Goal: Task Accomplishment & Management: Complete application form

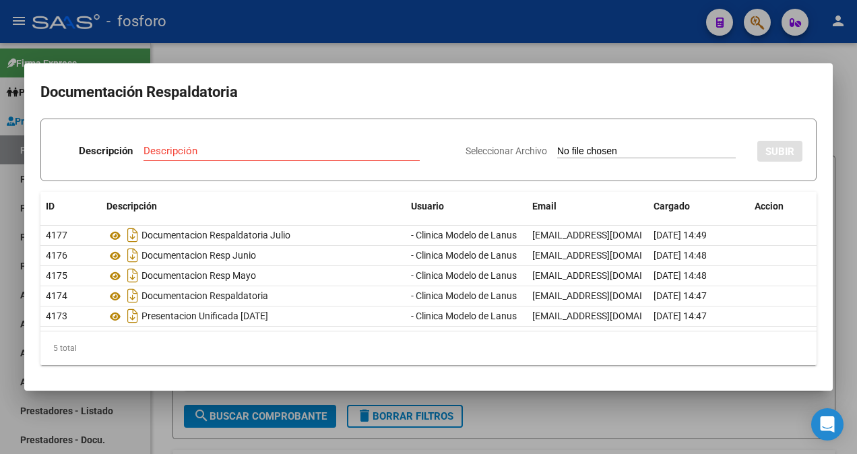
scroll to position [0, 323]
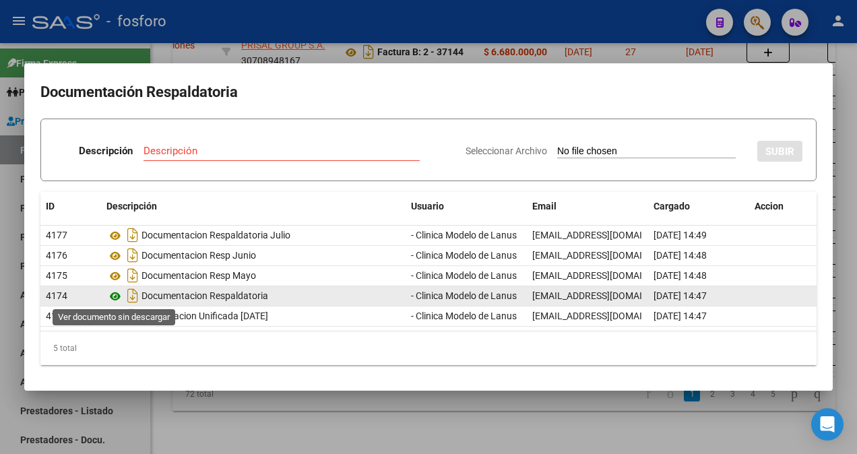
click at [116, 291] on icon at bounding box center [115, 296] width 18 height 16
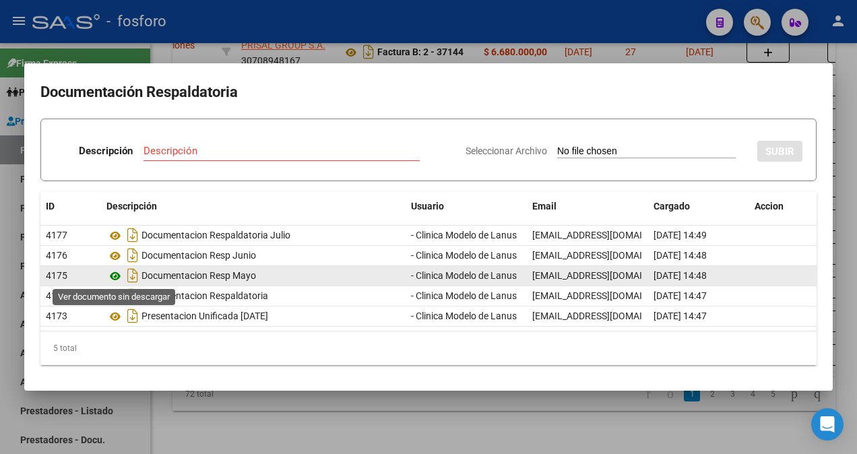
click at [115, 278] on icon at bounding box center [115, 276] width 18 height 16
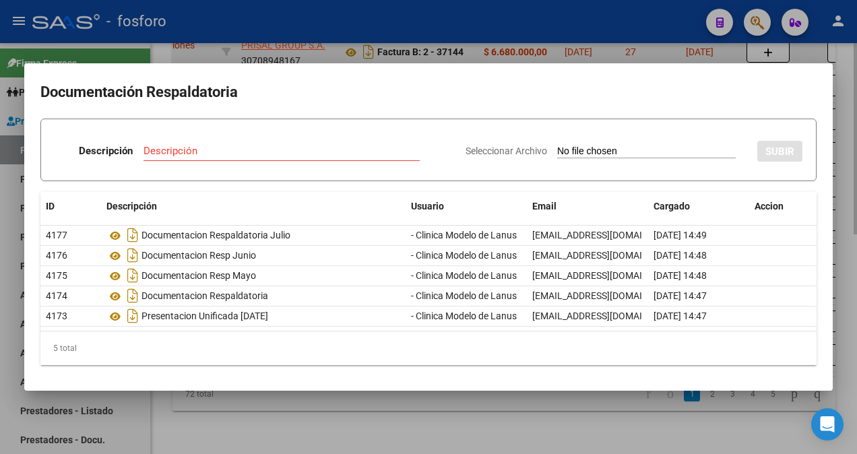
drag, startPoint x: 436, startPoint y: 47, endPoint x: 560, endPoint y: 47, distance: 123.9
click at [438, 47] on div at bounding box center [428, 227] width 857 height 454
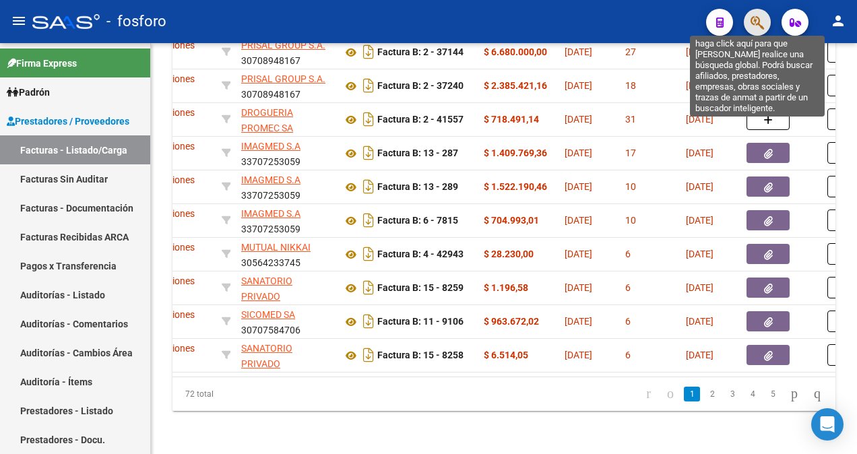
click at [761, 20] on icon "button" at bounding box center [756, 22] width 13 height 15
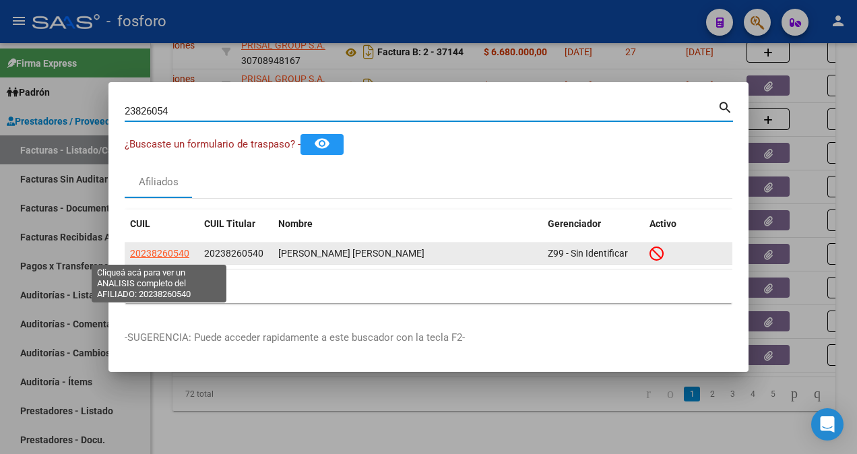
click at [171, 252] on span "20238260540" at bounding box center [159, 253] width 59 height 11
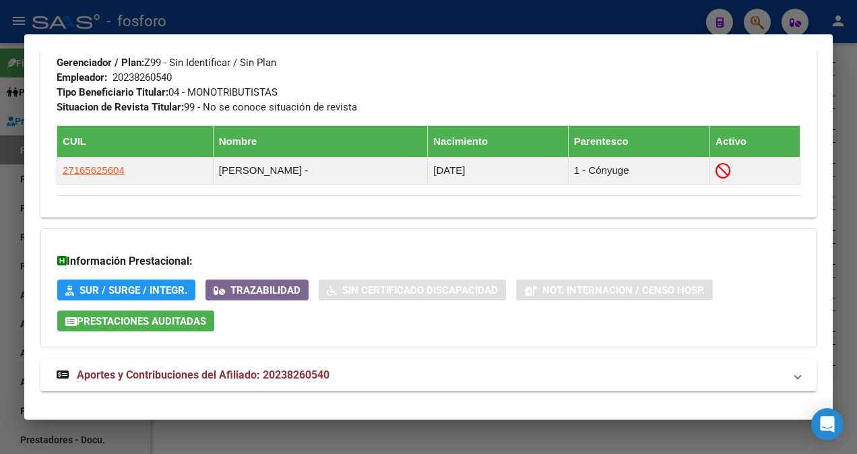
scroll to position [823, 0]
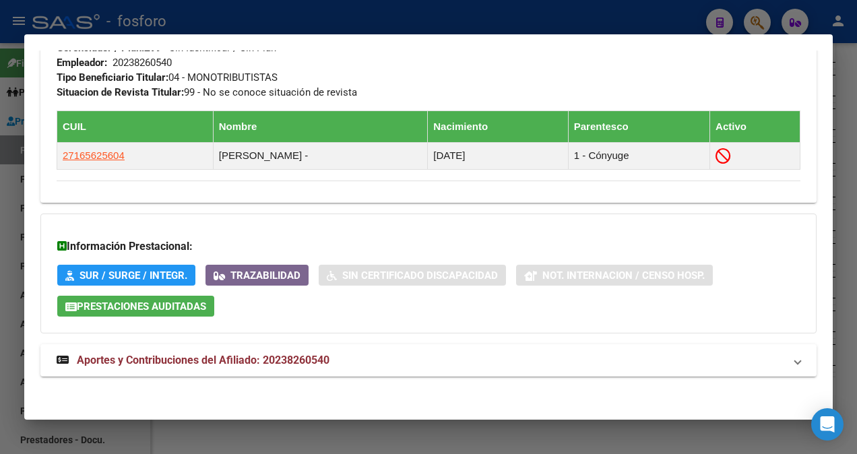
click at [380, 15] on div at bounding box center [428, 227] width 857 height 454
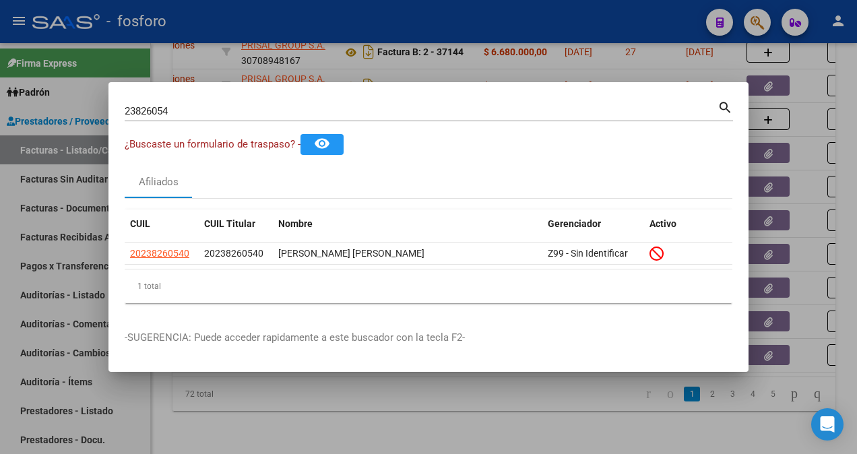
click at [195, 108] on input "23826054" at bounding box center [421, 111] width 593 height 12
type input "2"
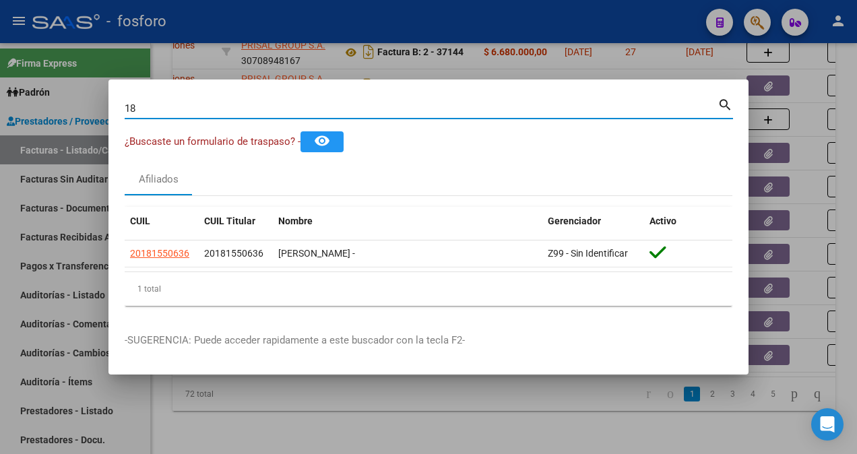
type input "1"
type input "2"
click at [213, 108] on input "17386786" at bounding box center [421, 108] width 593 height 12
type input "1"
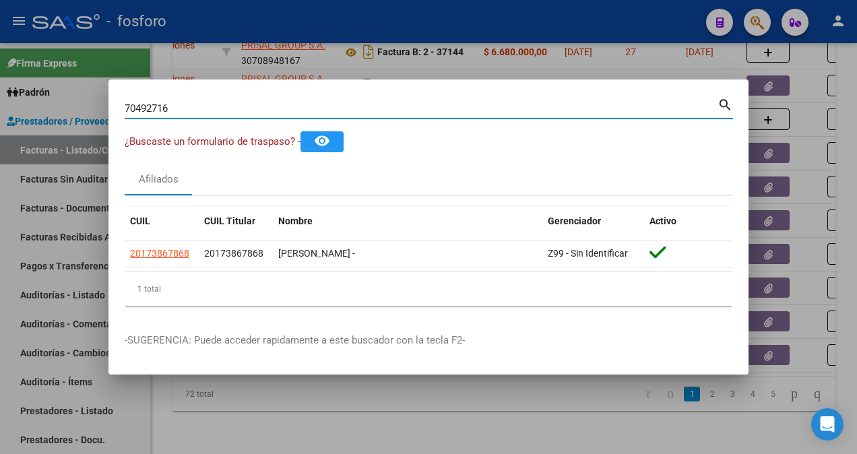
type input "70492716"
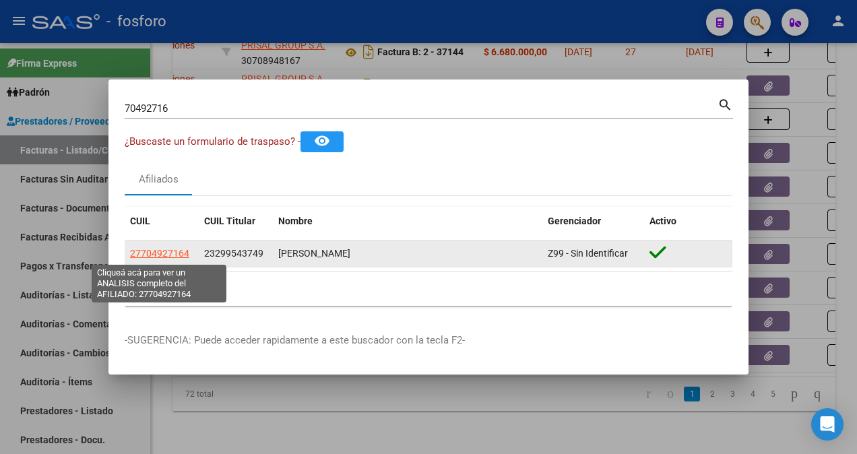
click at [178, 250] on span "27704927164" at bounding box center [159, 253] width 59 height 11
type textarea "27704927164"
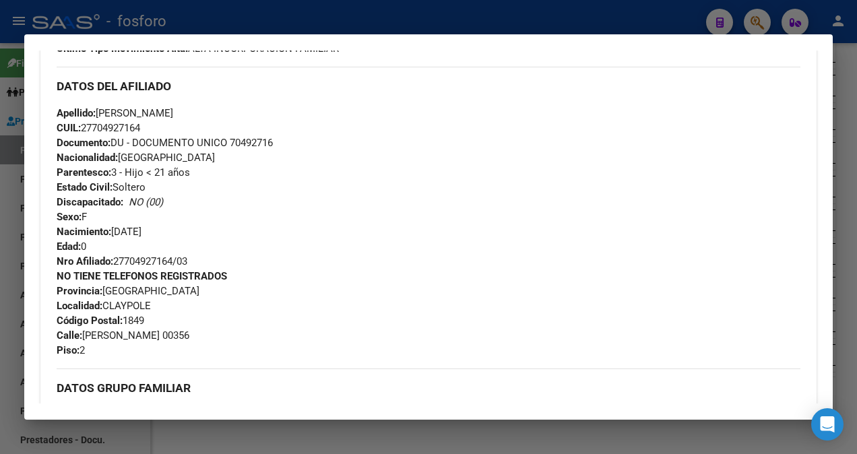
scroll to position [404, 0]
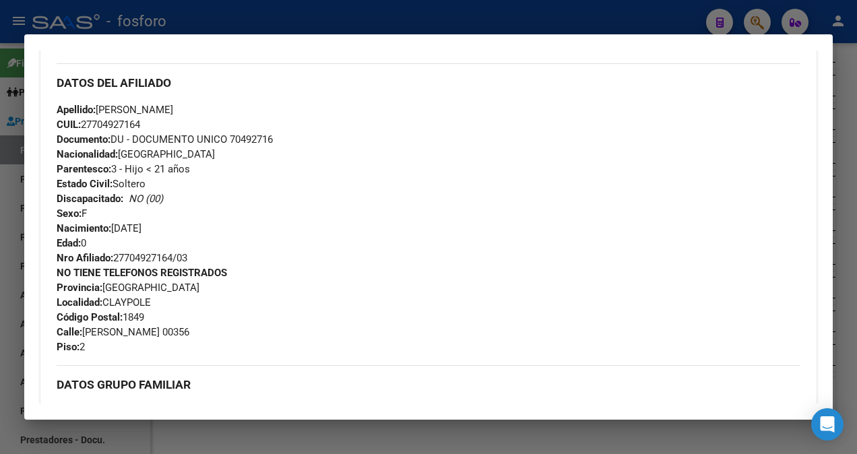
click at [13, 164] on div at bounding box center [428, 227] width 857 height 454
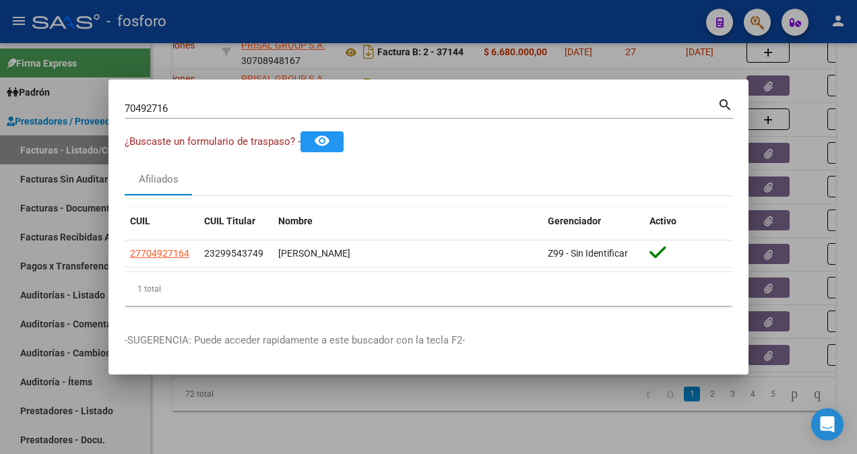
click at [199, 114] on div "70492716 Buscar (apellido, dni, [PERSON_NAME], [PERSON_NAME], cuit, obra social)" at bounding box center [421, 108] width 593 height 20
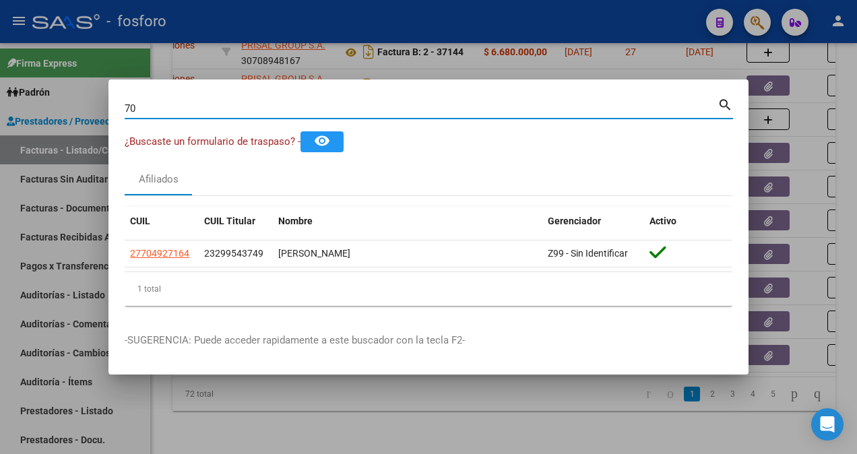
type input "7"
type input "21541404"
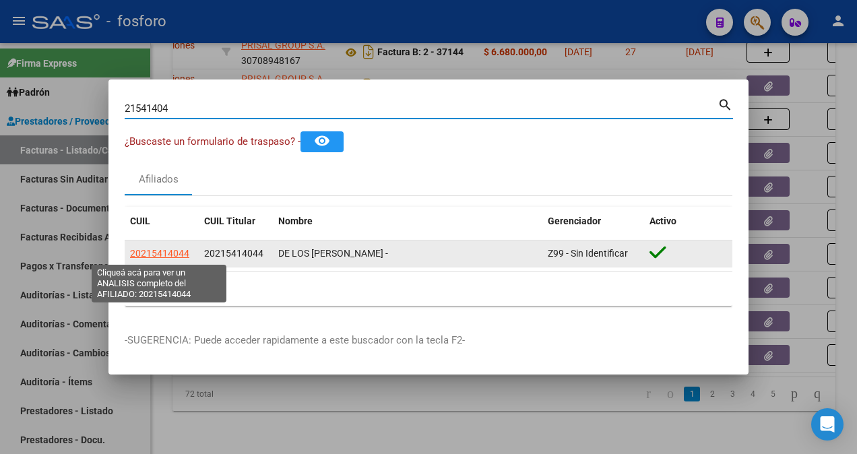
click at [149, 249] on span "20215414044" at bounding box center [159, 253] width 59 height 11
type textarea "20215414044"
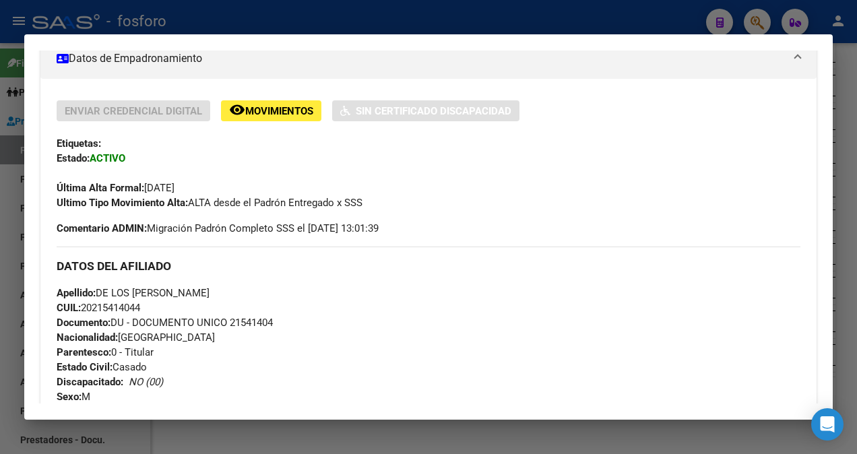
scroll to position [226, 0]
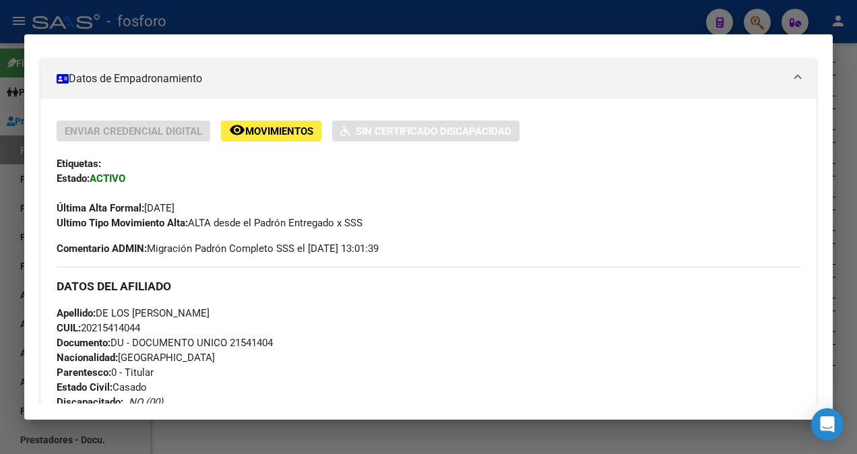
click at [7, 96] on div at bounding box center [428, 227] width 857 height 454
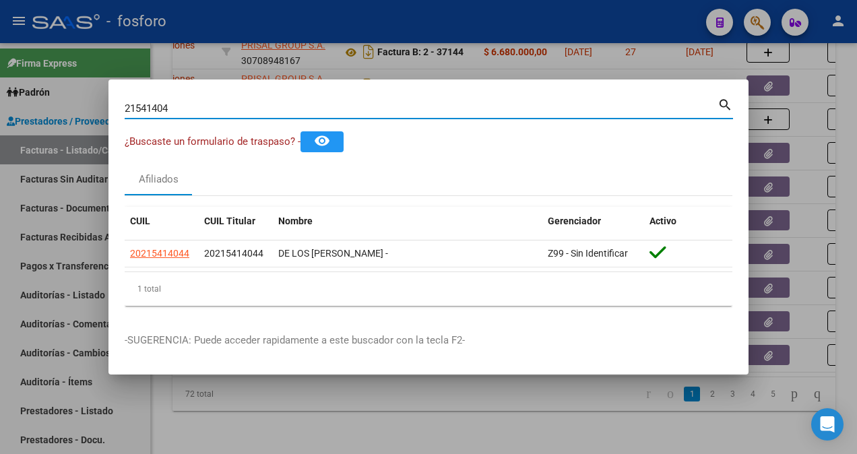
click at [196, 109] on input "21541404" at bounding box center [421, 108] width 593 height 12
type input "2"
type input "45735245"
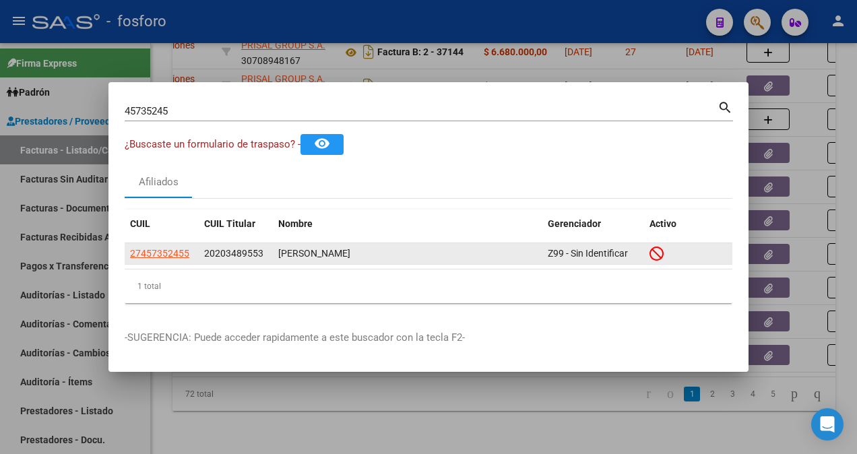
click at [172, 246] on app-link-go-to "27457352455" at bounding box center [159, 253] width 59 height 15
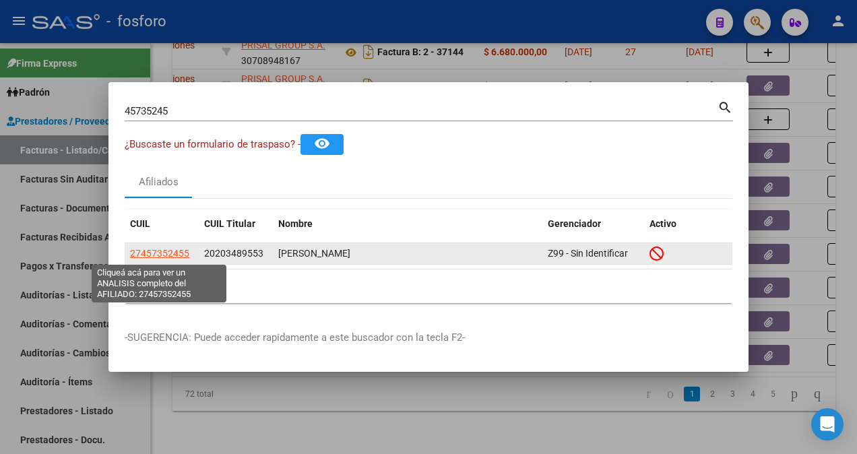
click at [164, 250] on span "27457352455" at bounding box center [159, 253] width 59 height 11
type textarea "27457352455"
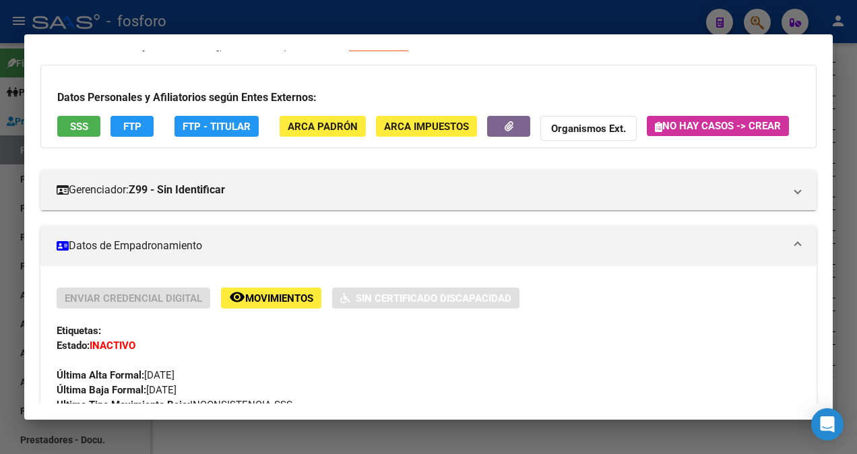
scroll to position [269, 0]
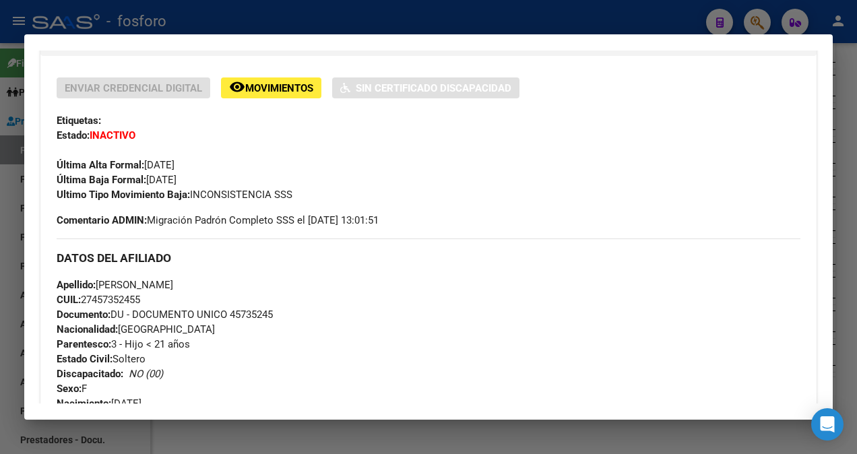
click at [11, 90] on div at bounding box center [428, 227] width 857 height 454
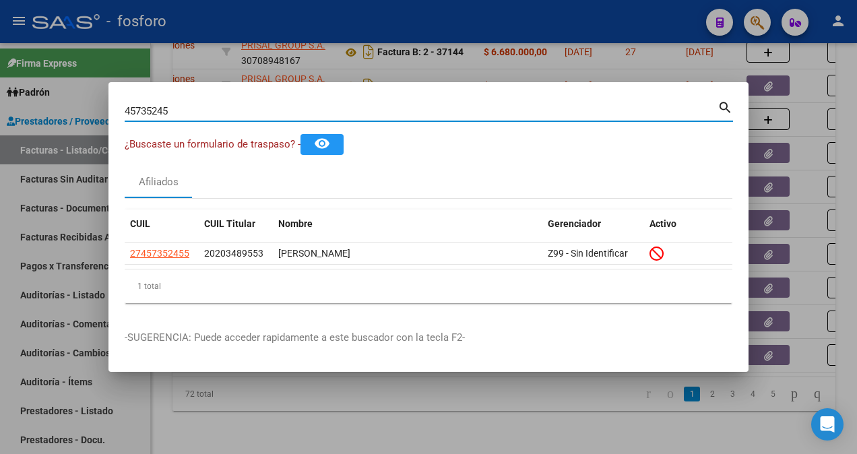
click at [205, 113] on input "45735245" at bounding box center [421, 111] width 593 height 12
type input "4"
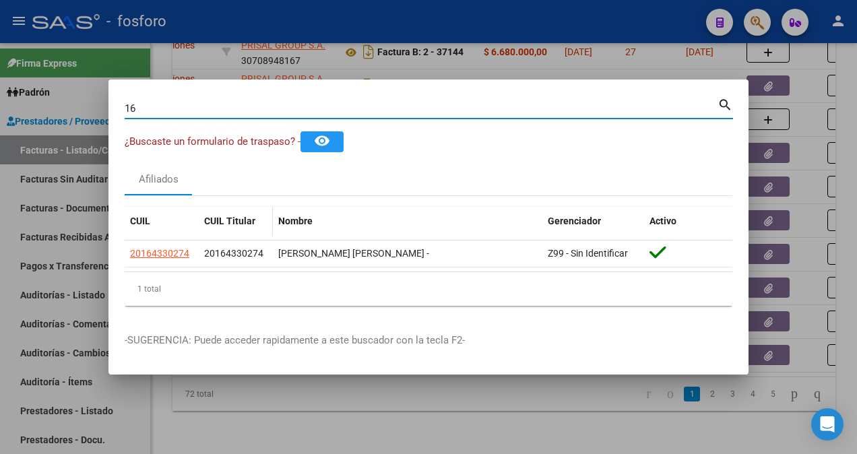
type input "1"
type input "2"
type input "3"
type input "23414277"
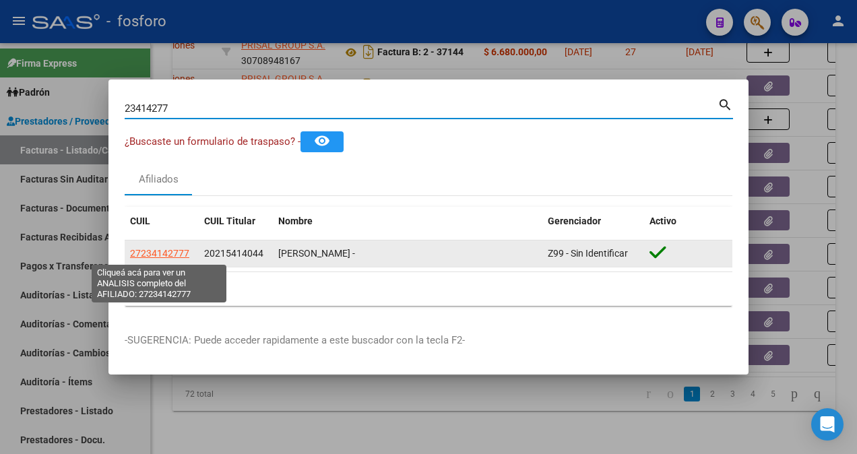
click at [184, 255] on span "27234142777" at bounding box center [159, 253] width 59 height 11
type textarea "27234142777"
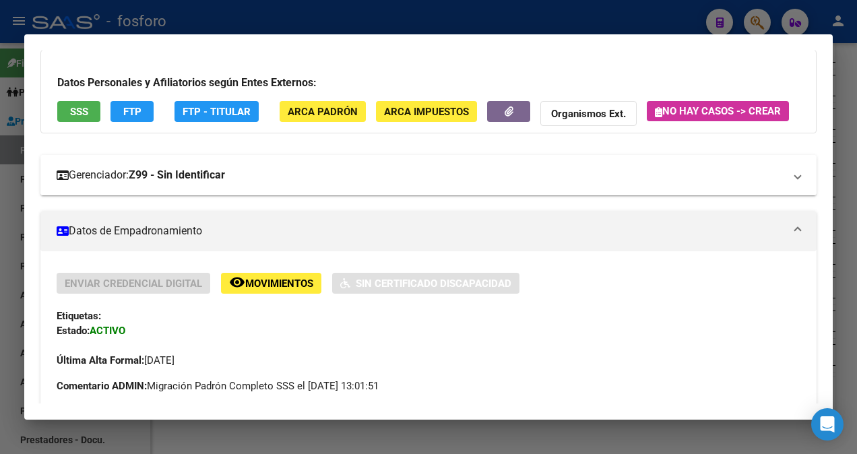
scroll to position [0, 0]
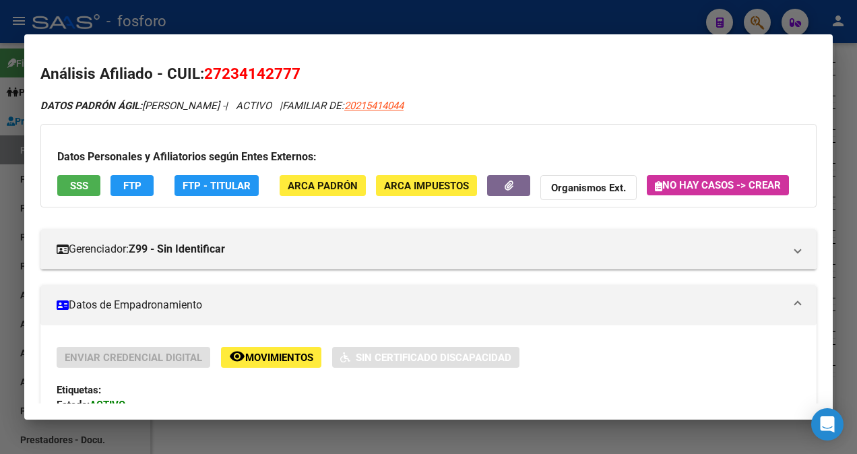
click at [9, 106] on div at bounding box center [428, 227] width 857 height 454
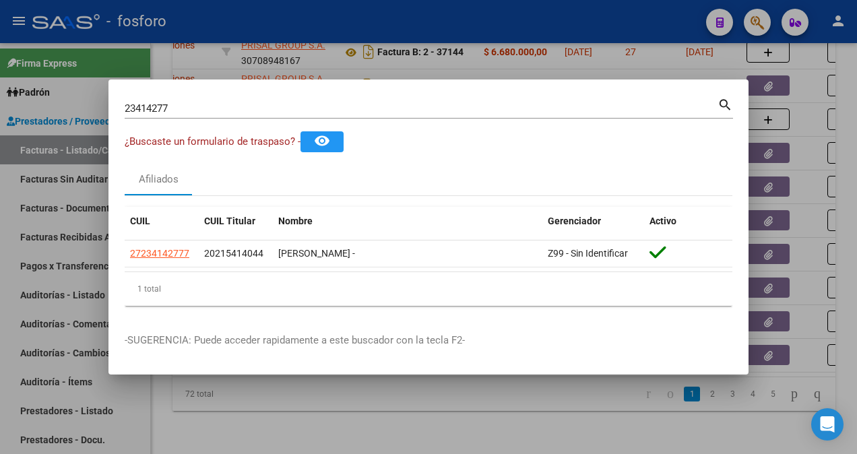
click at [69, 127] on div at bounding box center [428, 227] width 857 height 454
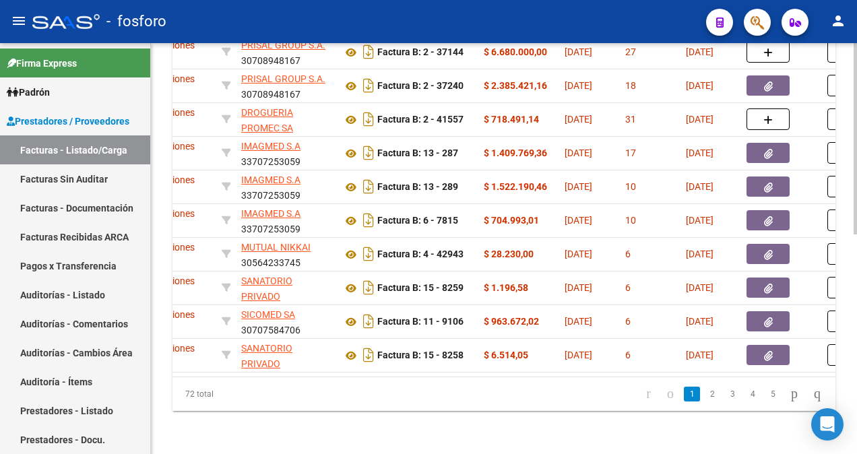
click at [180, 378] on div "72 total" at bounding box center [237, 394] width 130 height 34
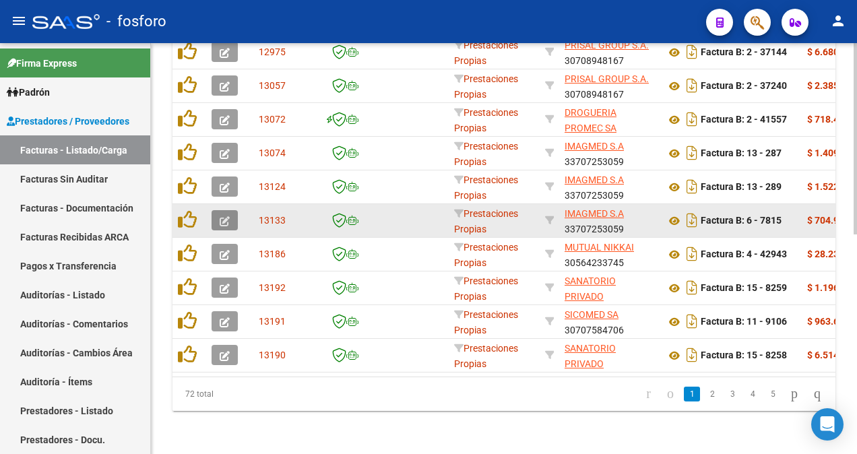
click at [222, 216] on icon "button" at bounding box center [225, 221] width 10 height 10
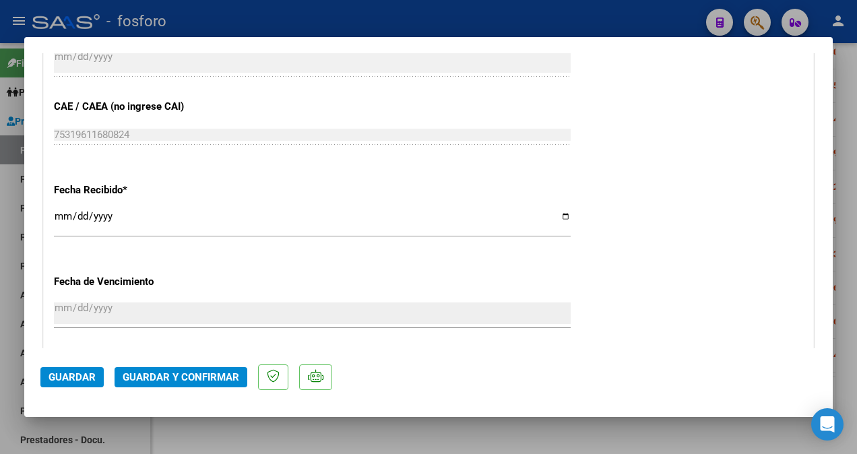
scroll to position [741, 0]
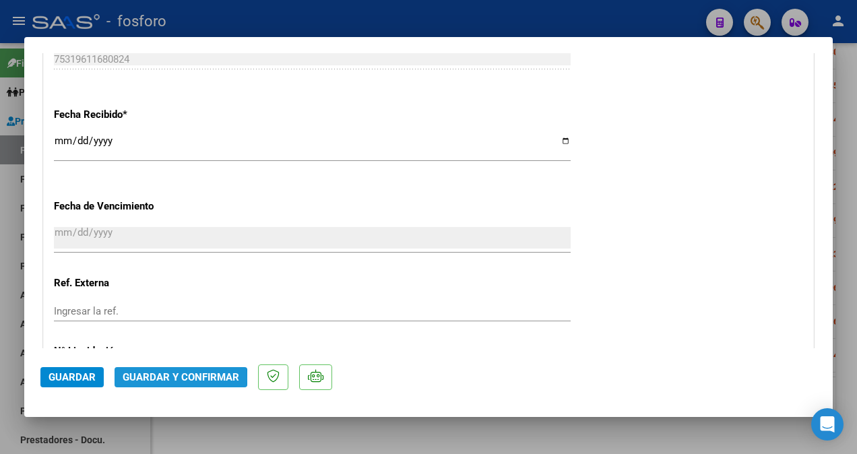
click at [172, 378] on span "Guardar y Confirmar" at bounding box center [181, 377] width 116 height 12
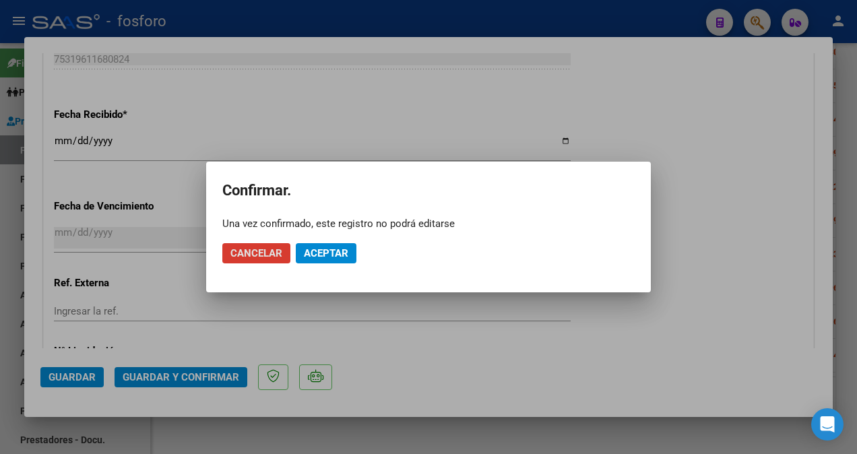
click at [309, 259] on span "Aceptar" at bounding box center [326, 253] width 44 height 12
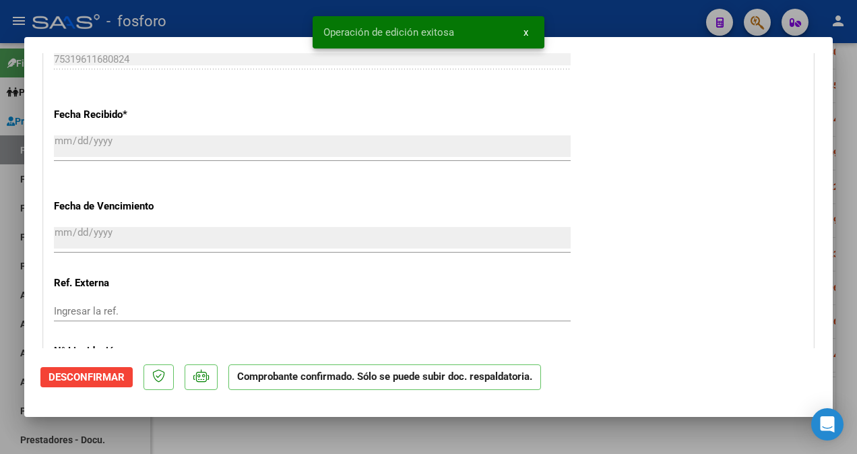
click at [6, 190] on div at bounding box center [428, 227] width 857 height 454
type input "$ 0,00"
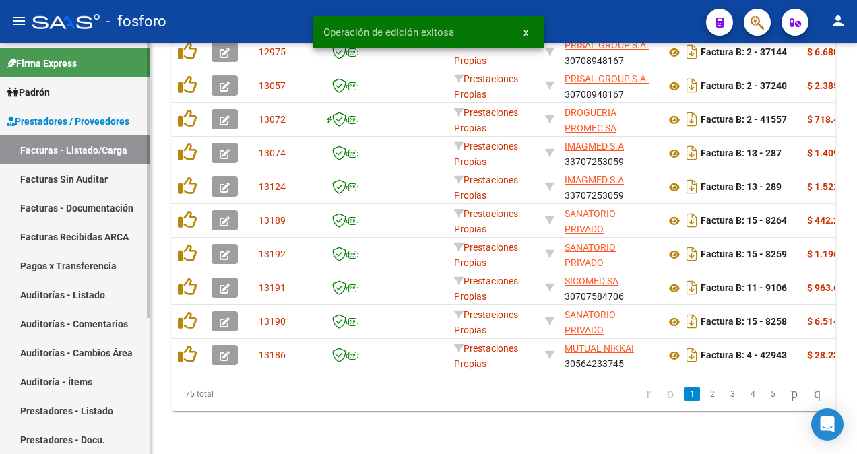
scroll to position [472, 0]
click at [49, 176] on link "Facturas Sin Auditar" at bounding box center [75, 178] width 150 height 29
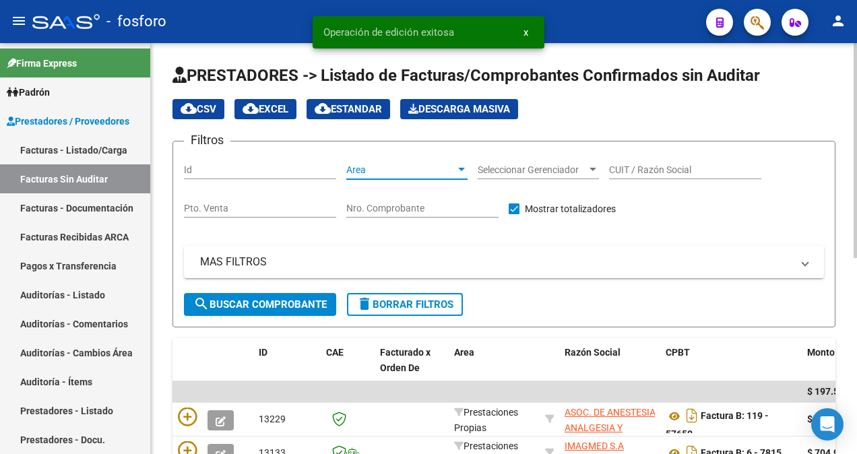
click at [462, 170] on div at bounding box center [461, 169] width 7 height 3
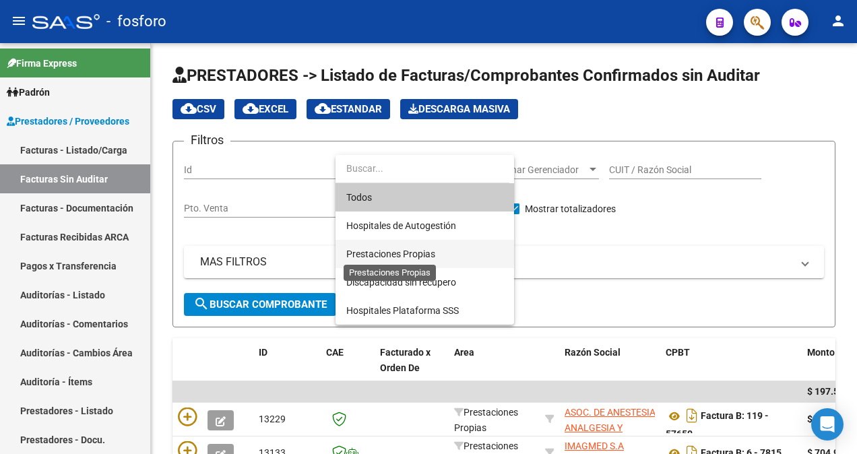
click at [419, 253] on span "Prestaciones Propias" at bounding box center [390, 253] width 89 height 11
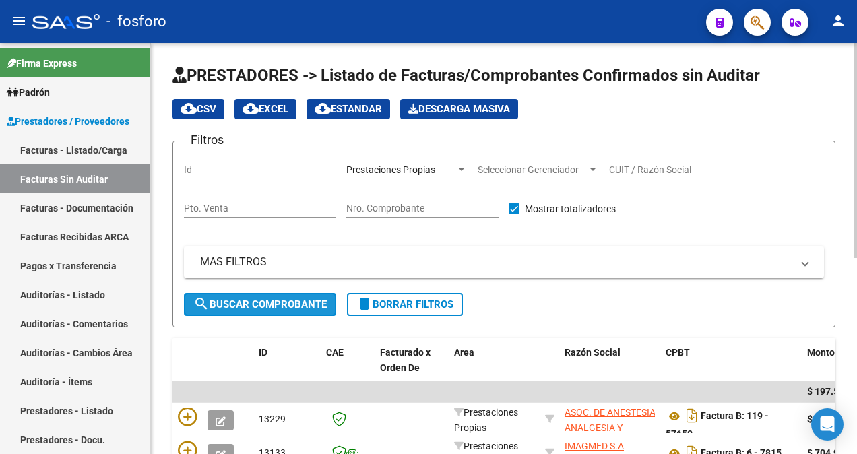
click at [245, 299] on span "search Buscar Comprobante" at bounding box center [259, 304] width 133 height 12
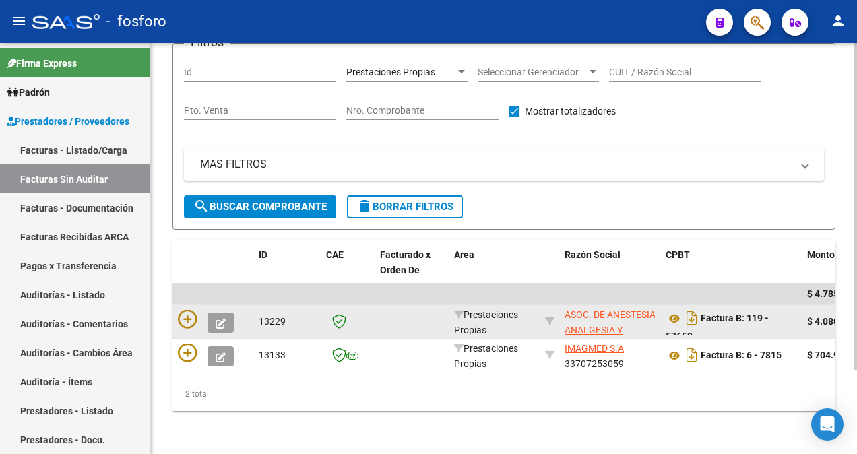
scroll to position [106, 0]
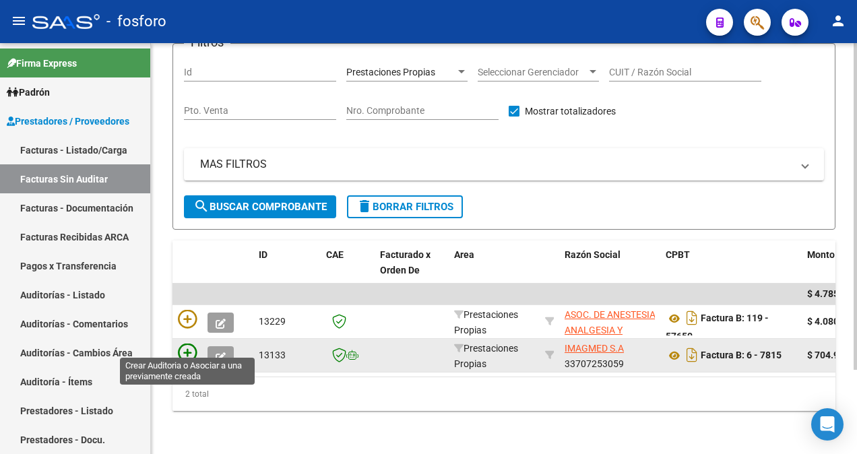
click at [189, 344] on icon at bounding box center [187, 352] width 19 height 19
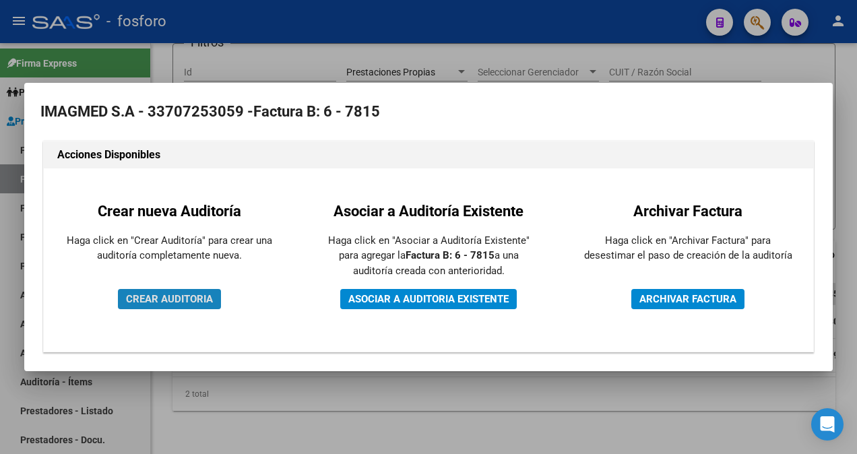
click at [188, 302] on span "CREAR AUDITORIA" at bounding box center [169, 299] width 87 height 12
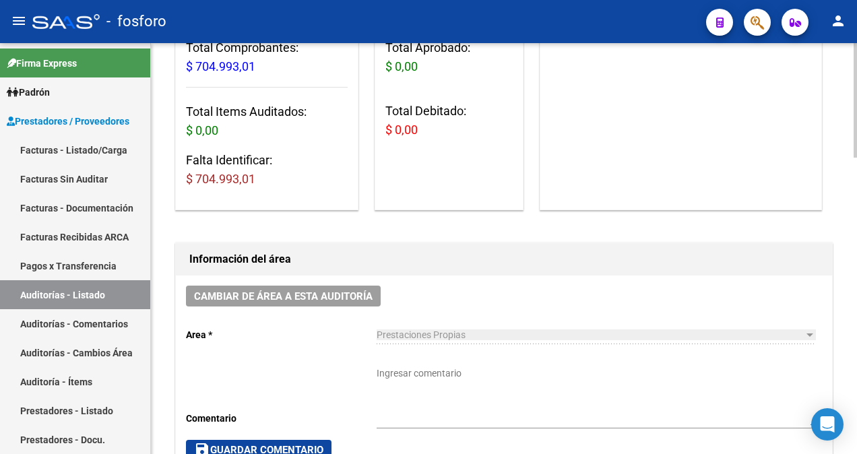
scroll to position [202, 0]
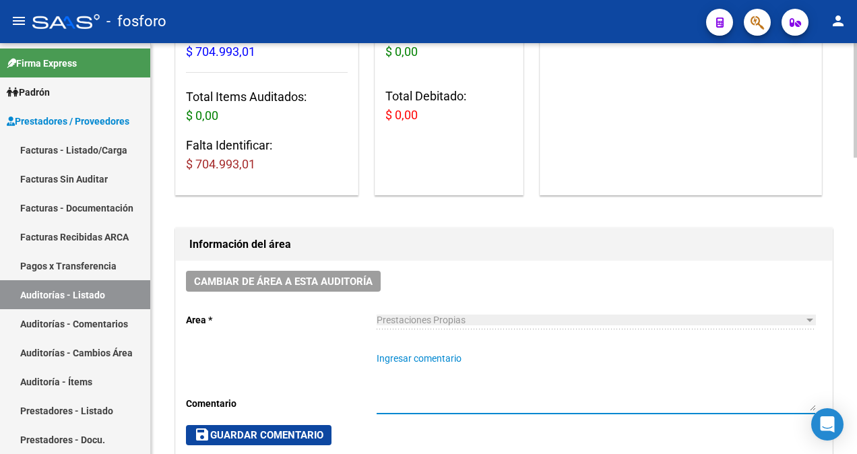
click at [410, 358] on textarea "Ingresar comentario" at bounding box center [595, 380] width 438 height 59
type textarea "FC.0006-7815"
click at [230, 430] on span "save Guardar Comentario" at bounding box center [258, 435] width 129 height 12
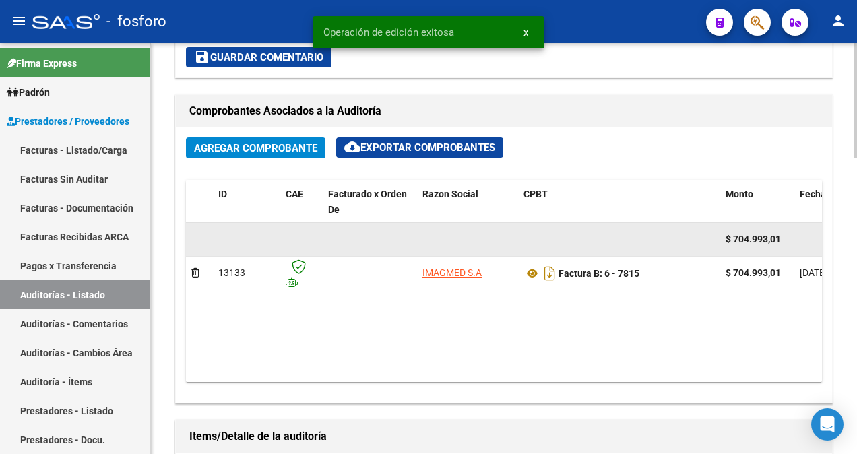
scroll to position [673, 0]
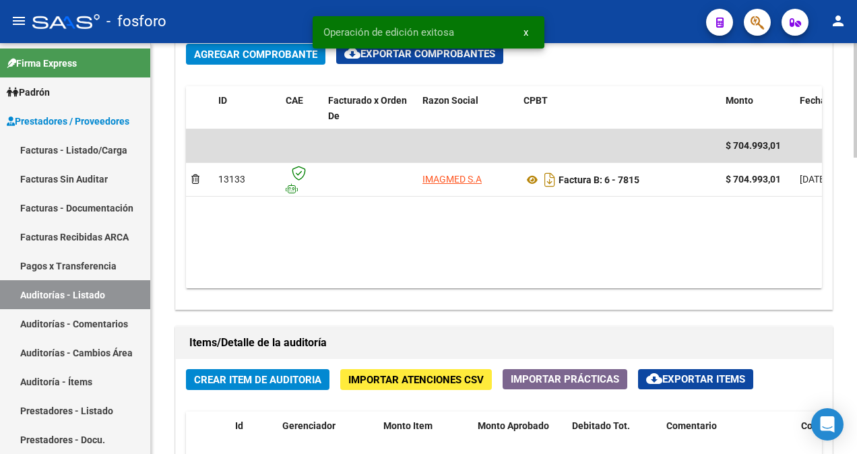
click at [236, 374] on span "Crear Item de Auditoria" at bounding box center [257, 380] width 127 height 12
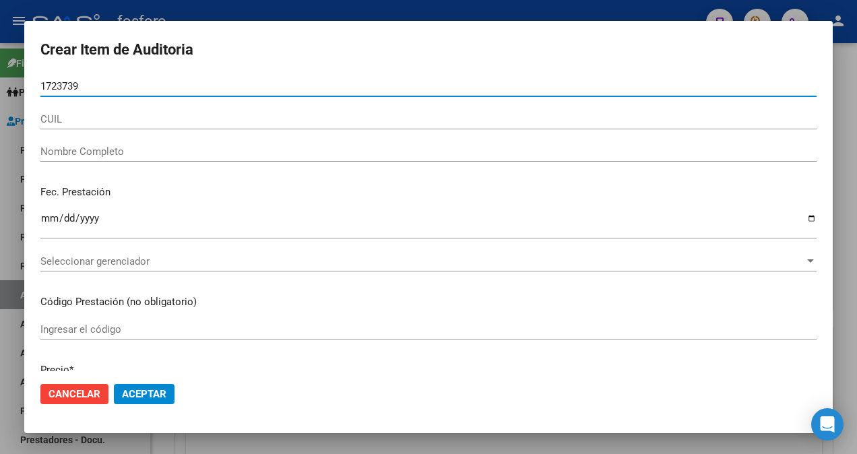
type input "17237393"
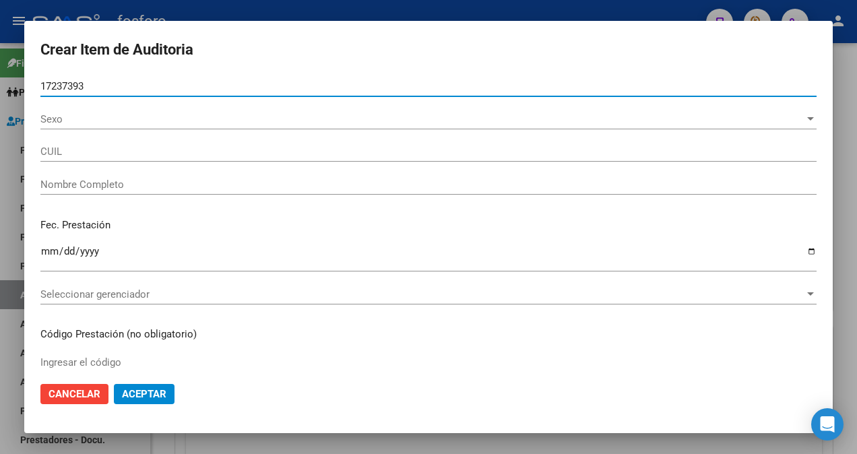
type input "20172373934"
type input "[PERSON_NAME] [PERSON_NAME] -"
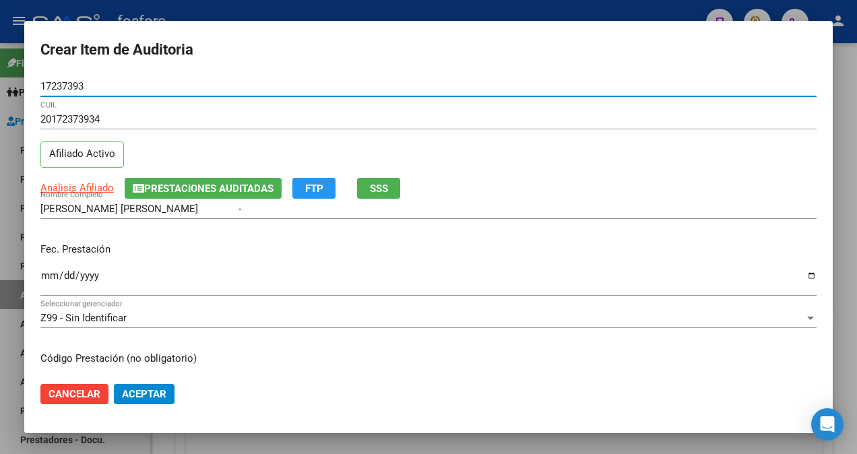
type input "17237393"
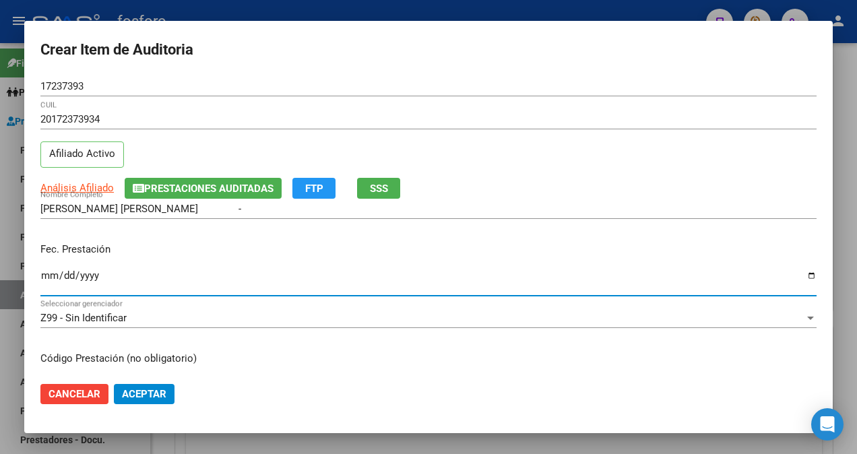
click at [43, 276] on input "Ingresar la fecha" at bounding box center [428, 281] width 776 height 22
type input "[DATE]"
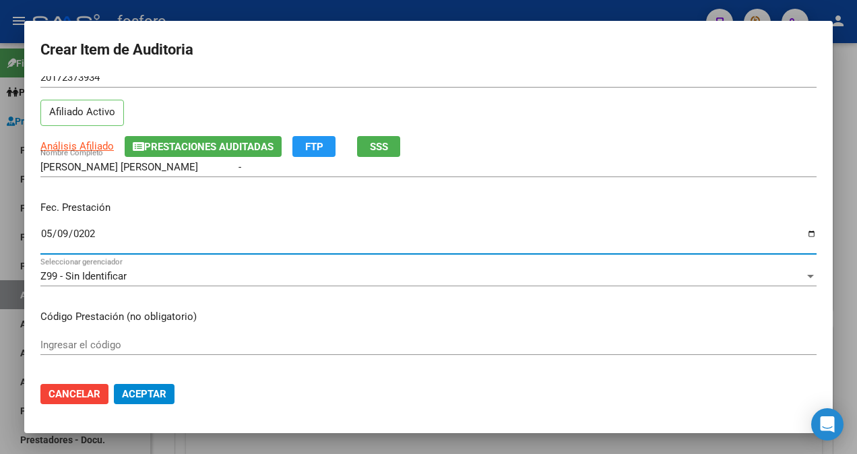
scroll to position [135, 0]
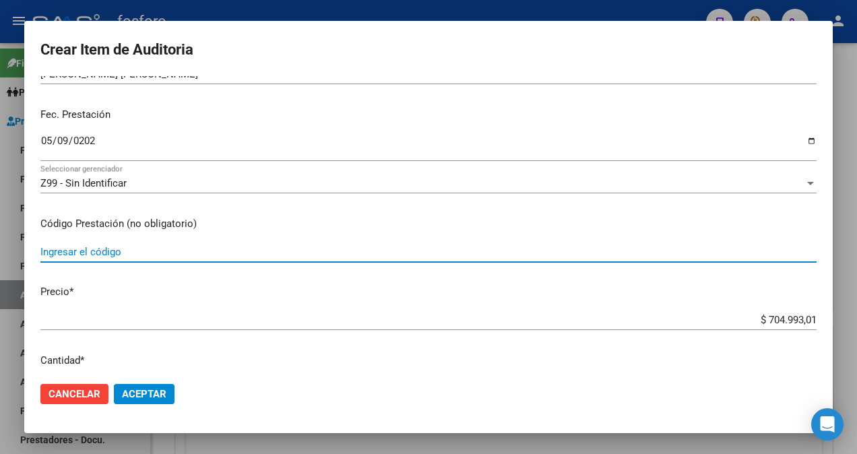
click at [127, 250] on input "Ingresar el código" at bounding box center [428, 252] width 776 height 12
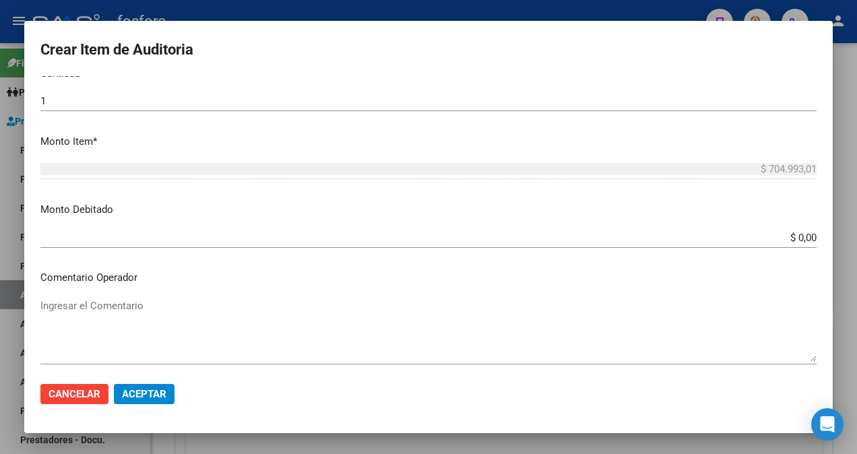
scroll to position [471, 0]
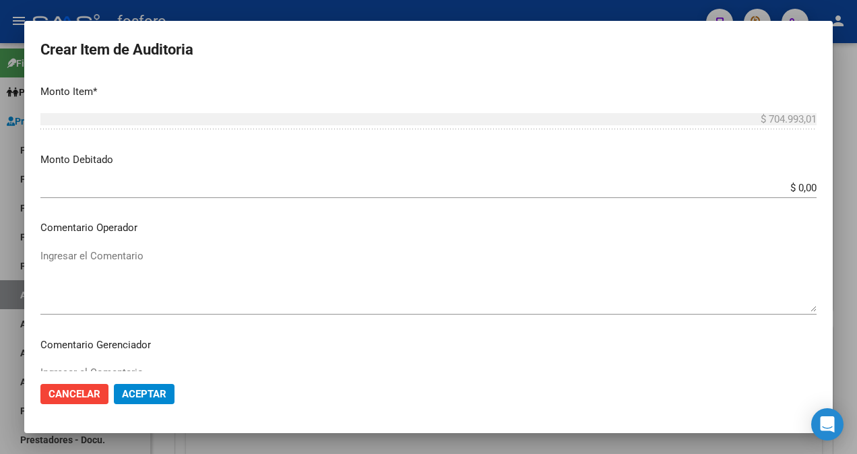
type input "170119- DEMAS AFILIADOS Y CODIGOS EN DETALLE ADJUNTO."
click at [793, 185] on input "$ 0,00" at bounding box center [428, 188] width 776 height 12
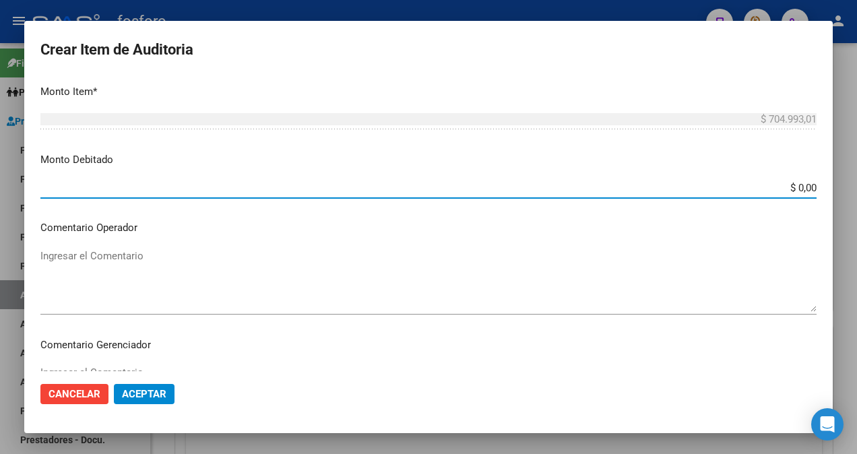
click at [804, 184] on input "$ 0,00" at bounding box center [428, 188] width 776 height 12
type input "$ 108.422,71"
click at [134, 261] on textarea "Ingresar el Comentario" at bounding box center [428, 279] width 776 height 63
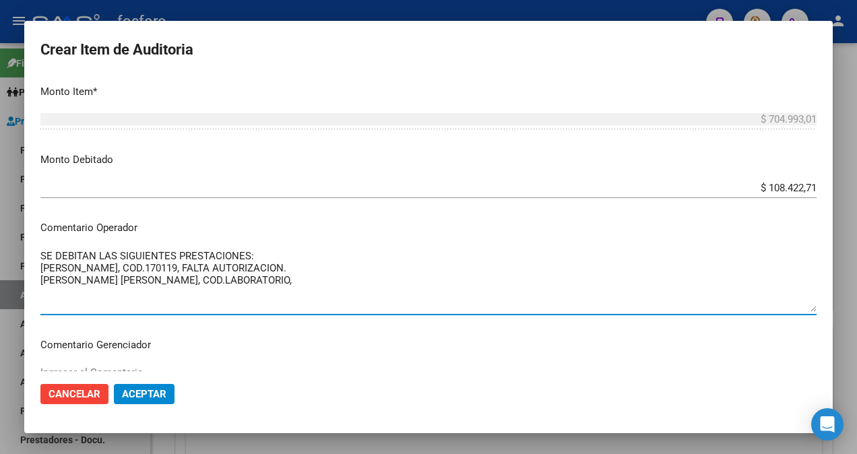
type textarea "SE DEBITAN LAS SIGUIENTES PRESTACIONES: [PERSON_NAME], COD.170119, FALTA AUTORI…"
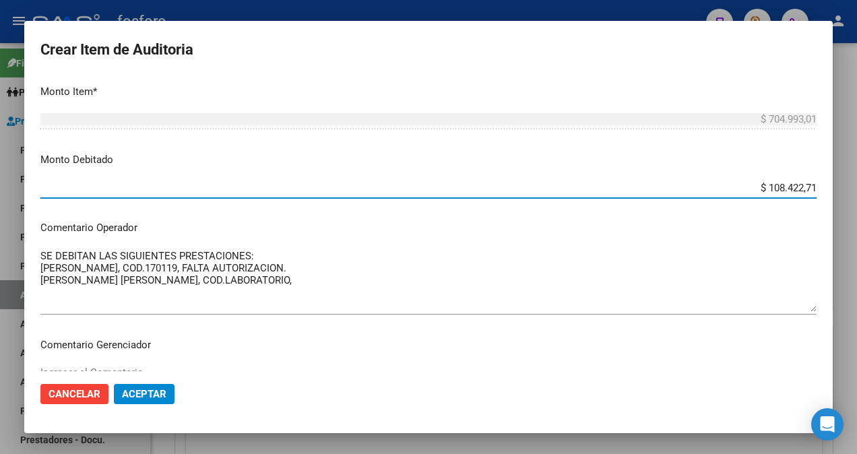
click at [774, 185] on input "$ 108.422,71" at bounding box center [428, 188] width 776 height 12
click at [770, 185] on input "$ 108.422,71" at bounding box center [428, 188] width 776 height 12
click at [772, 186] on input "$ 108.422,71" at bounding box center [428, 188] width 776 height 12
type input "$ 114.422,71"
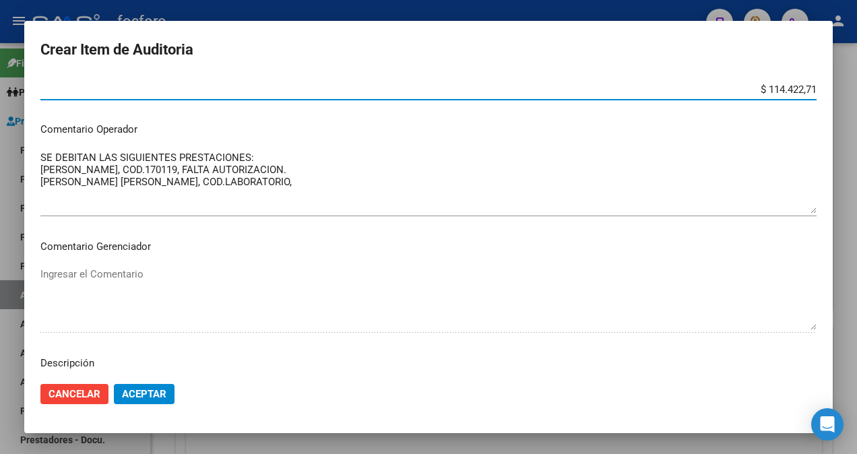
scroll to position [606, 0]
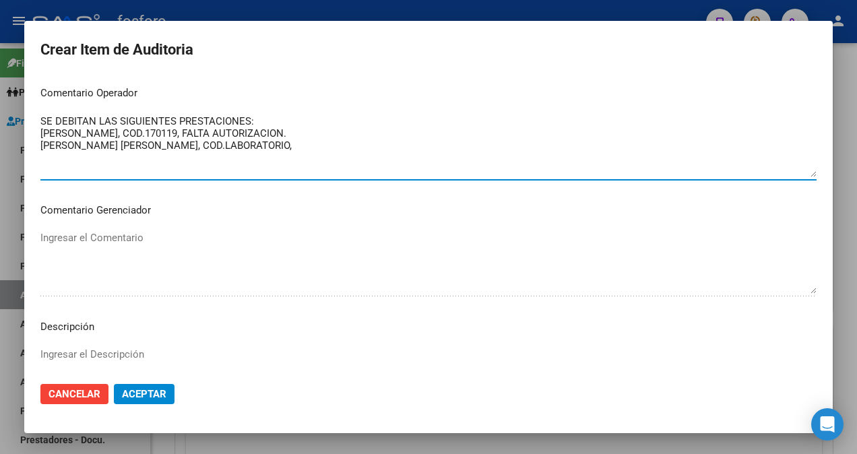
click at [254, 147] on textarea "SE DEBITAN LAS SIGUIENTES PRESTACIONES: [PERSON_NAME], COD.170119, FALTA AUTORI…" at bounding box center [428, 145] width 776 height 63
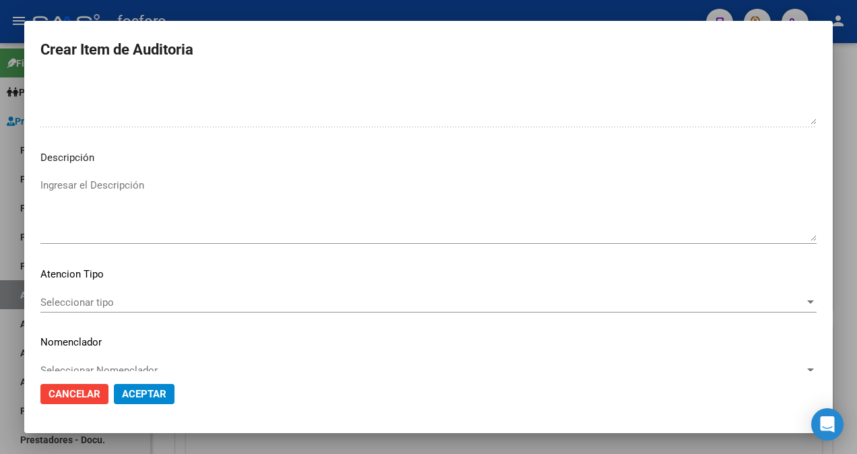
scroll to position [796, 0]
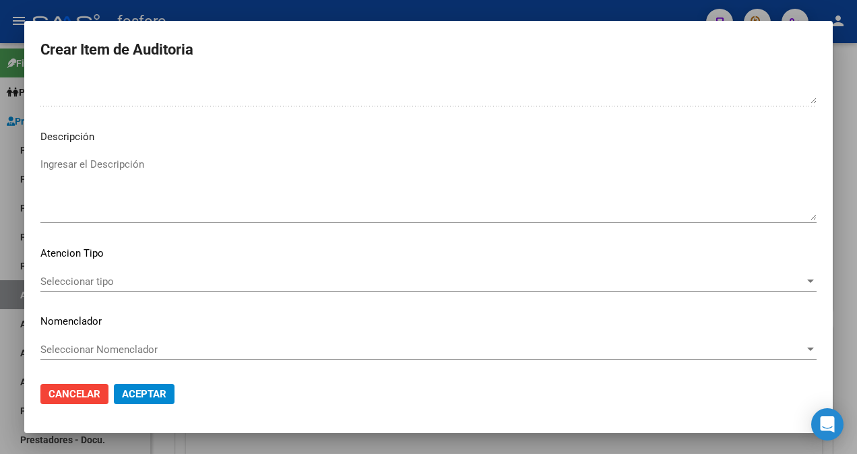
type textarea "SE DEBITAN LAS SIGUIENTES PRESTACIONES: [PERSON_NAME], COD.170119, FALTA AUTORI…"
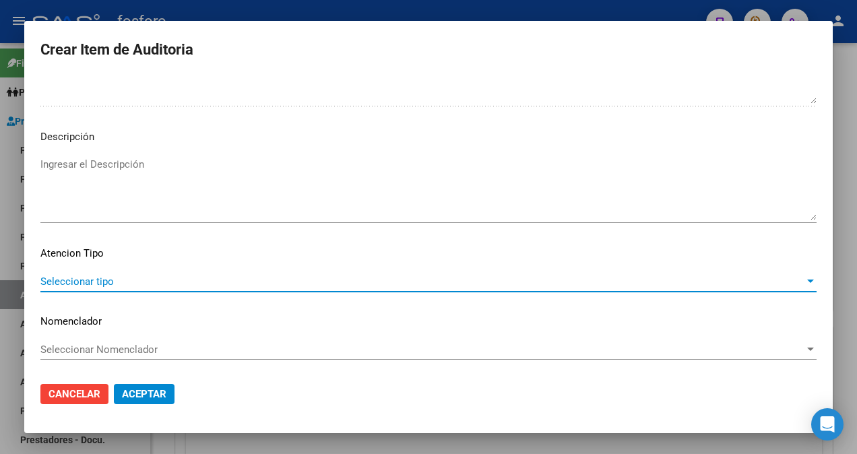
click at [123, 279] on span "Seleccionar tipo" at bounding box center [422, 281] width 764 height 12
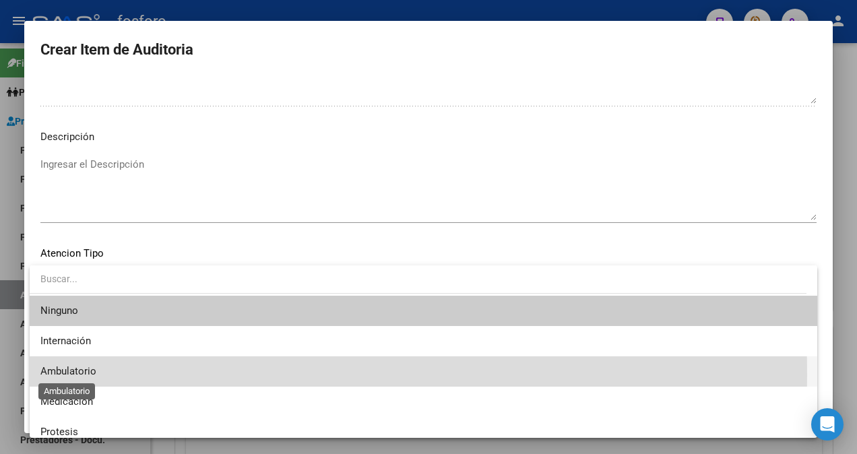
click at [92, 374] on span "Ambulatorio" at bounding box center [68, 371] width 56 height 12
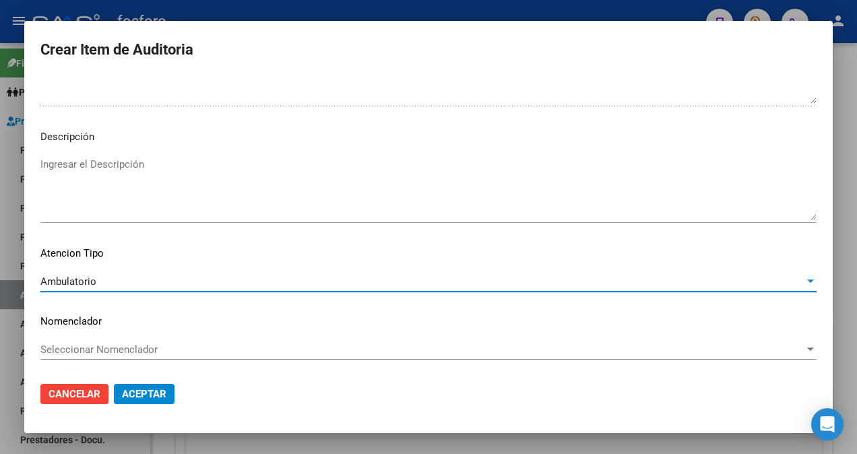
click at [154, 398] on span "Aceptar" at bounding box center [144, 394] width 44 height 12
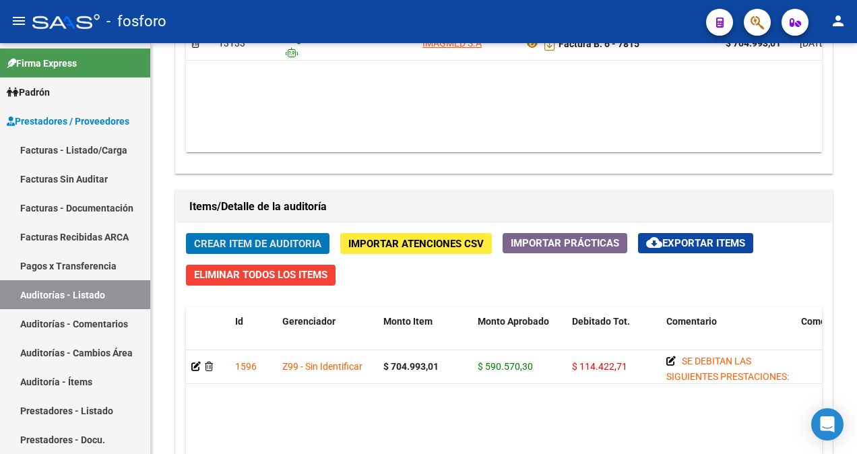
scroll to position [809, 0]
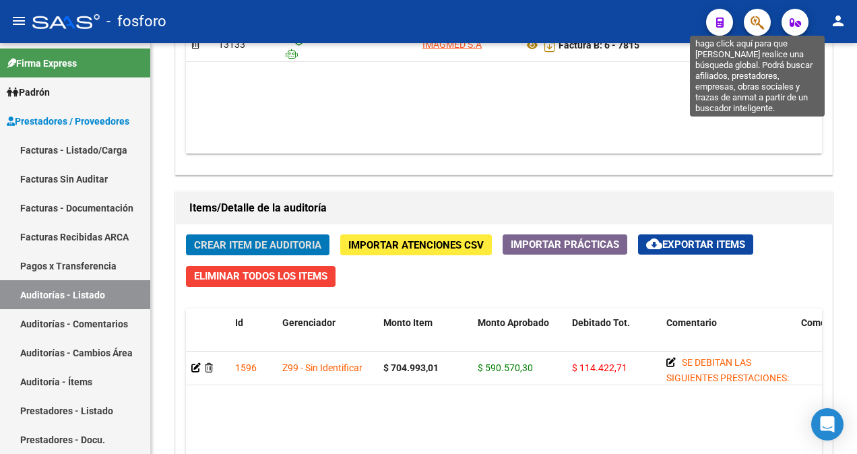
click at [754, 28] on icon "button" at bounding box center [756, 22] width 13 height 15
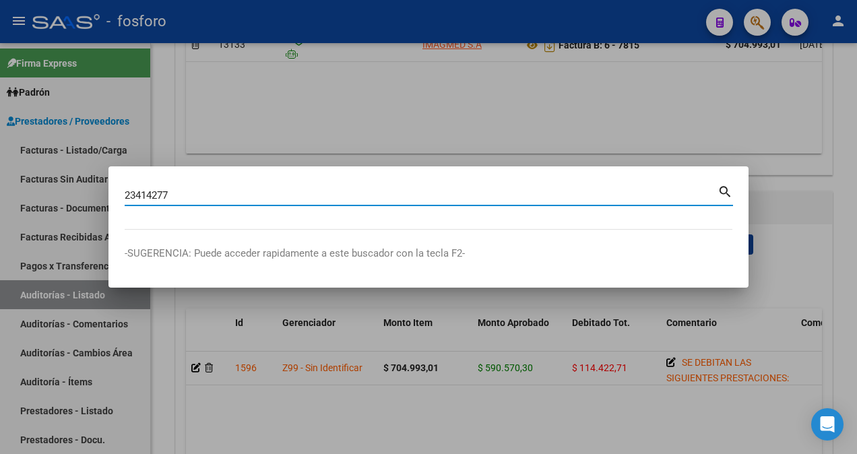
type input "23414277"
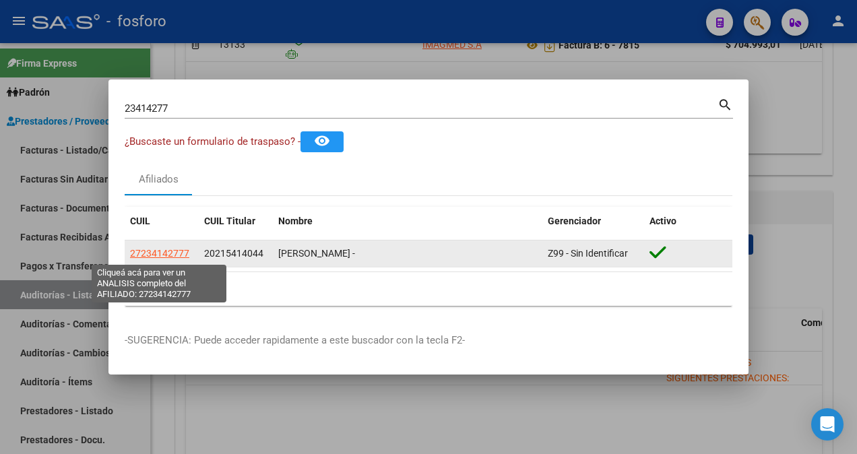
click at [164, 256] on span "27234142777" at bounding box center [159, 253] width 59 height 11
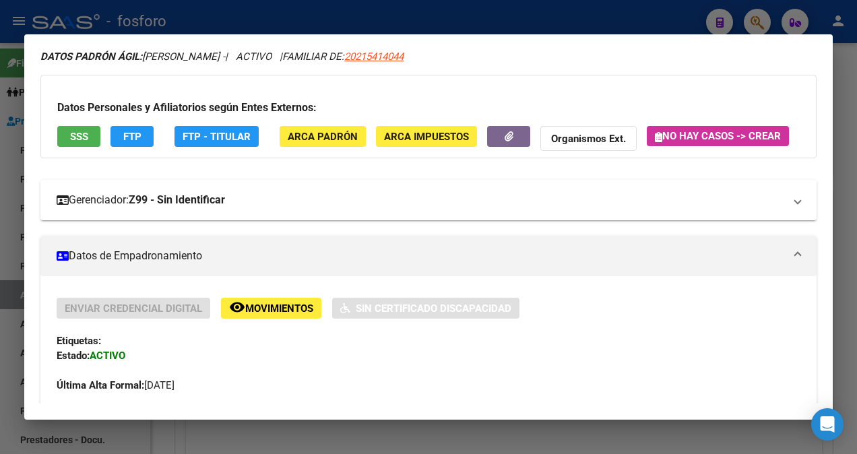
scroll to position [20, 0]
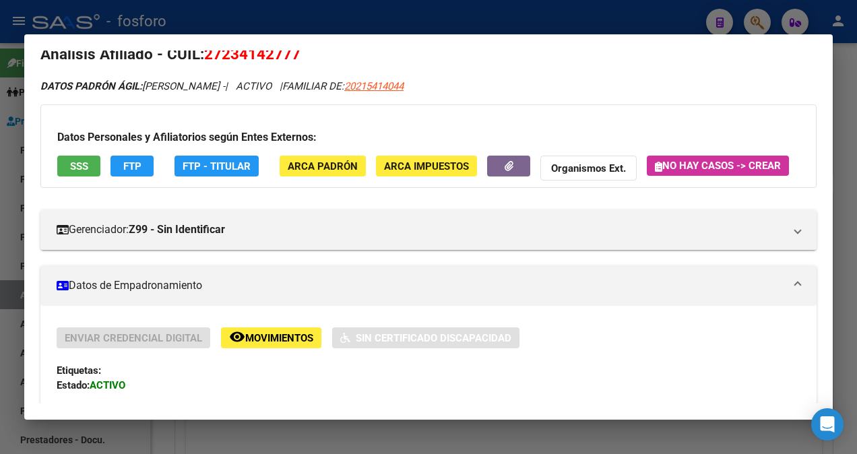
click at [16, 234] on div at bounding box center [428, 227] width 857 height 454
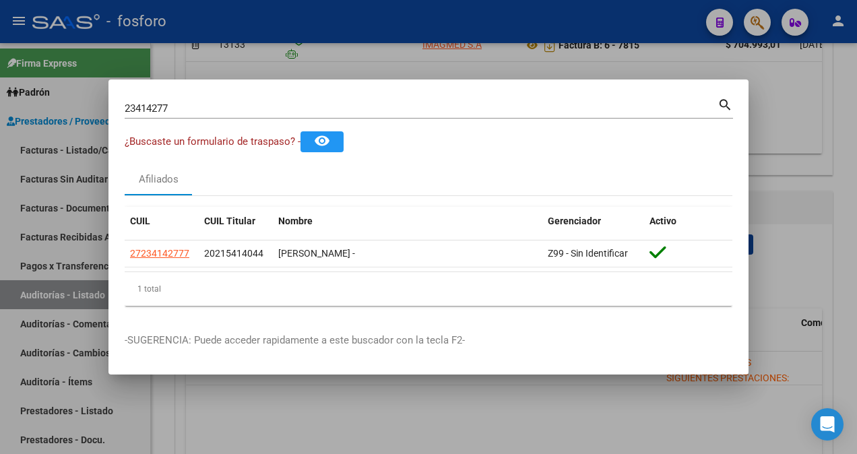
click at [354, 419] on div at bounding box center [428, 227] width 857 height 454
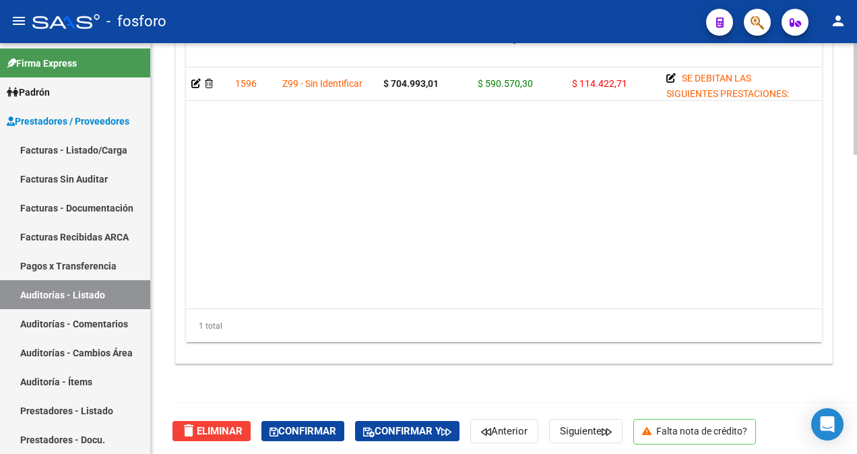
scroll to position [1096, 0]
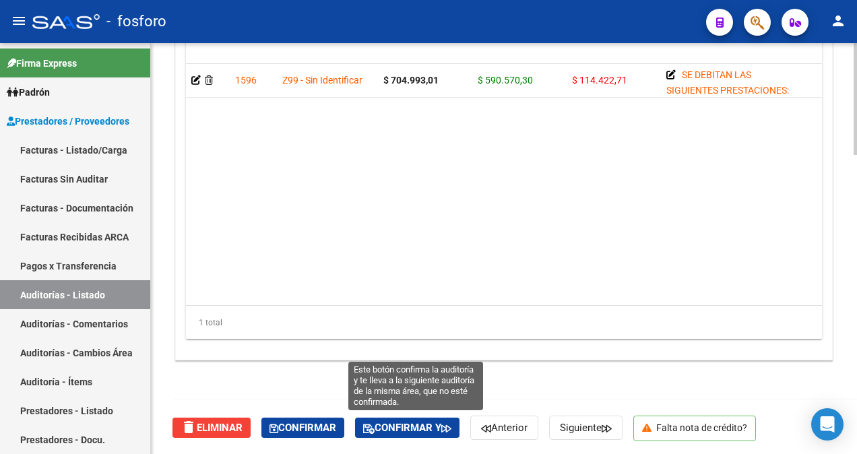
click at [422, 428] on span "Confirmar y" at bounding box center [407, 428] width 88 height 12
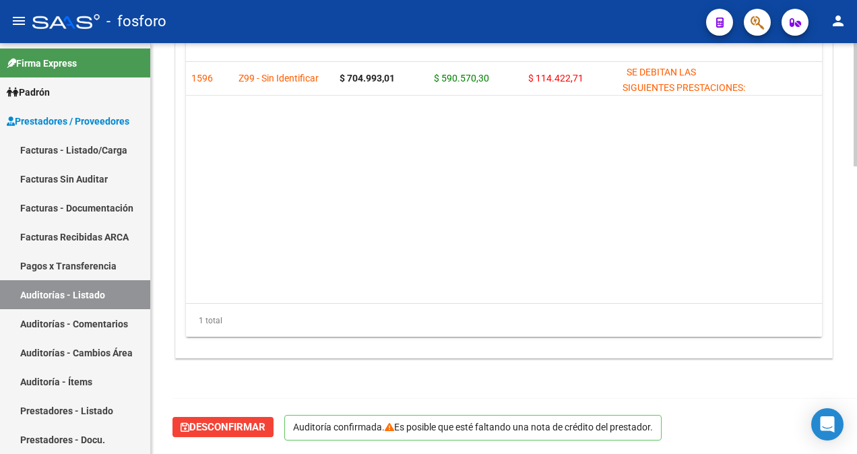
scroll to position [960, 0]
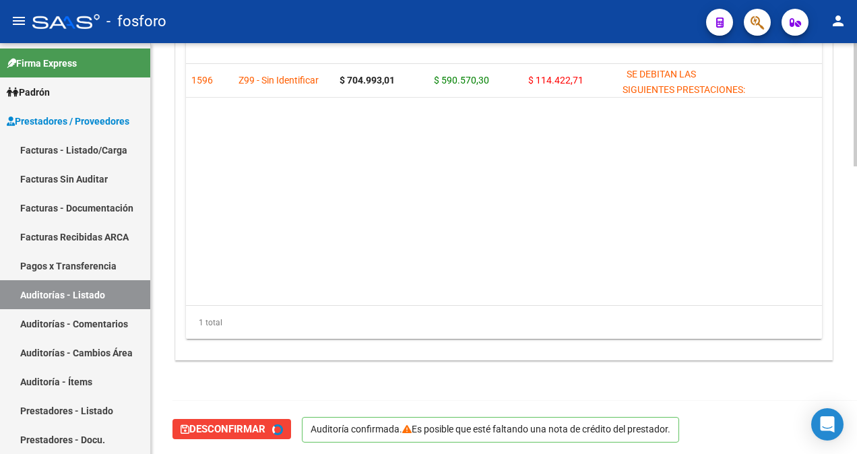
type input "202508"
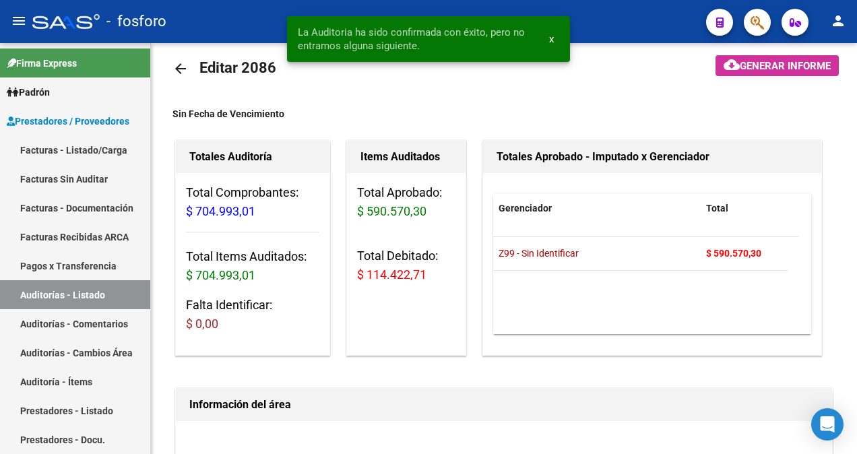
scroll to position [0, 0]
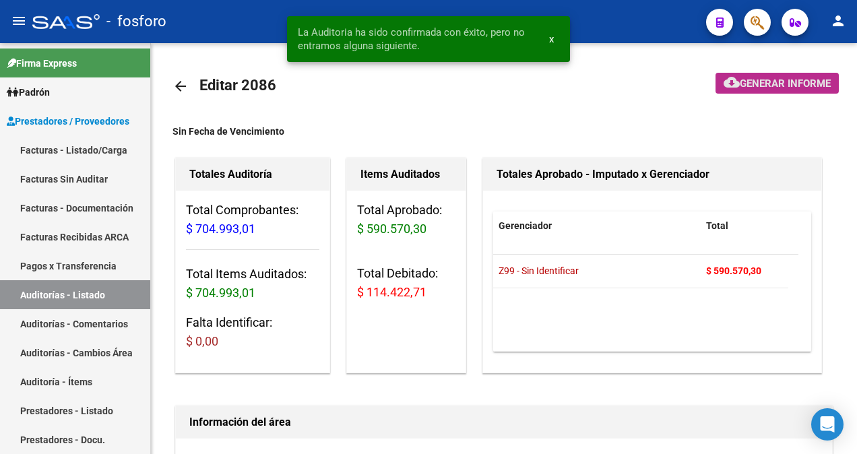
click at [759, 88] on span "Generar informe" at bounding box center [784, 83] width 91 height 12
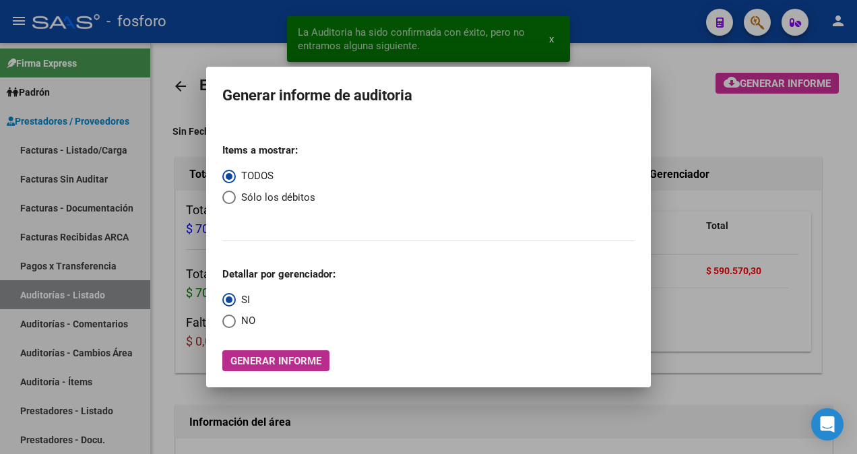
click at [289, 364] on span "Generar informe" at bounding box center [275, 361] width 91 height 12
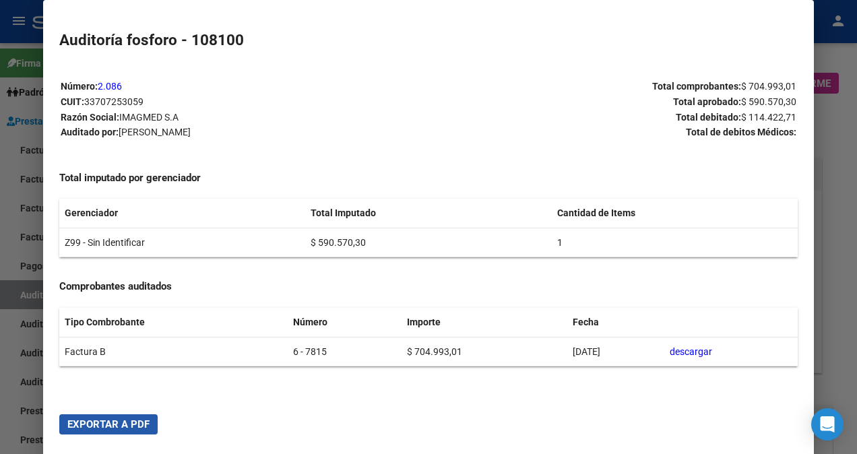
click at [114, 428] on span "Exportar a PDF" at bounding box center [108, 424] width 82 height 12
click at [13, 346] on div at bounding box center [428, 227] width 857 height 454
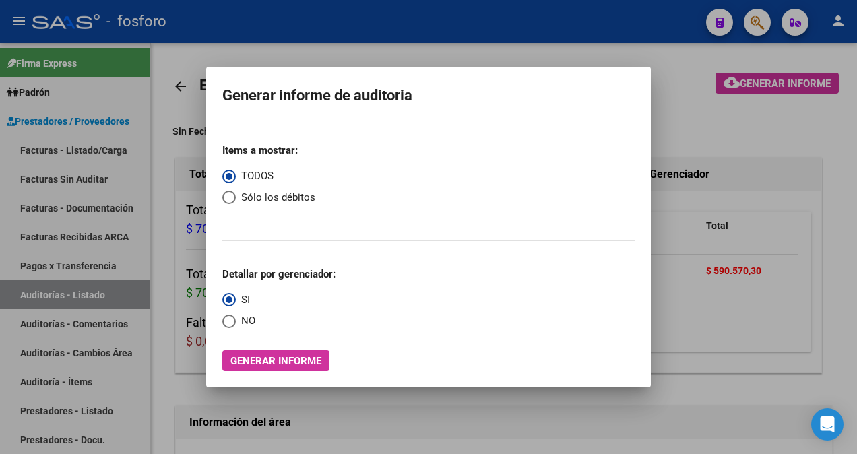
click at [182, 54] on div at bounding box center [428, 227] width 857 height 454
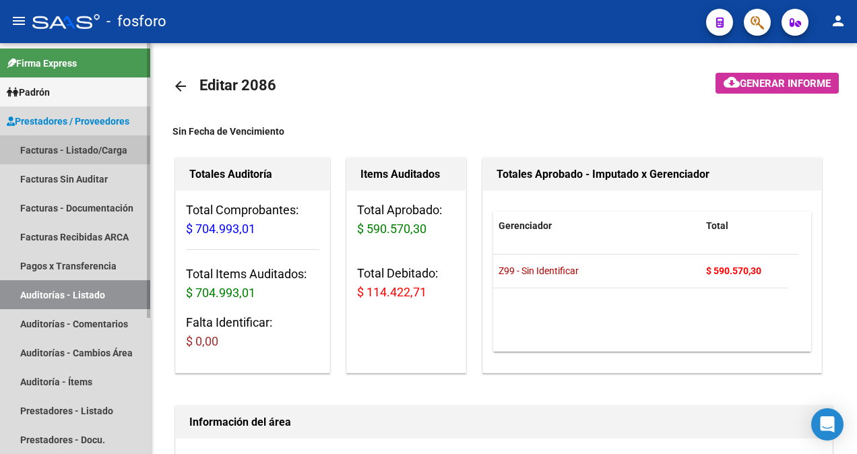
click at [81, 146] on link "Facturas - Listado/Carga" at bounding box center [75, 149] width 150 height 29
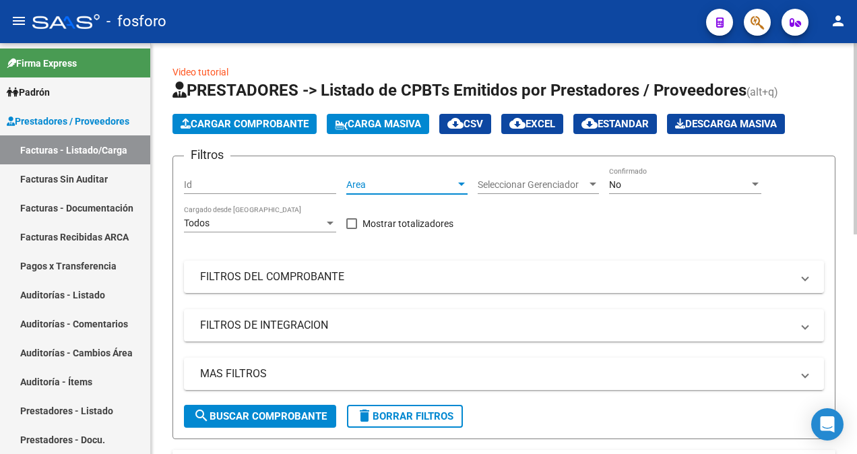
click at [461, 183] on div at bounding box center [461, 183] width 7 height 3
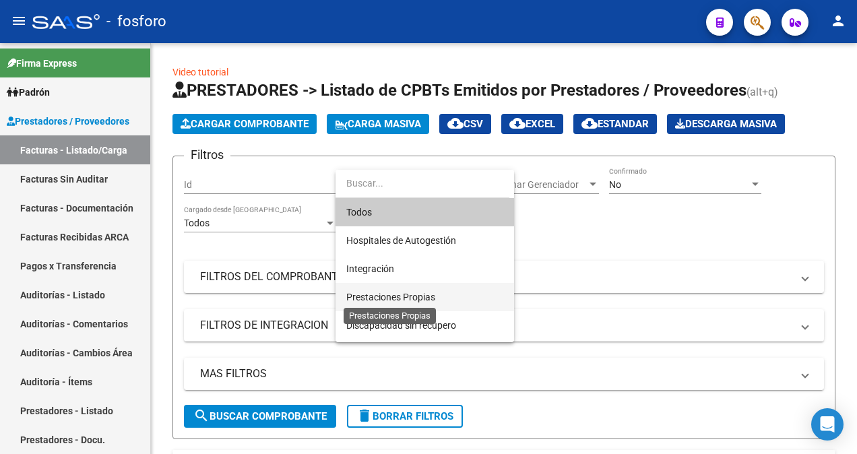
click at [387, 292] on span "Prestaciones Propias" at bounding box center [390, 297] width 89 height 11
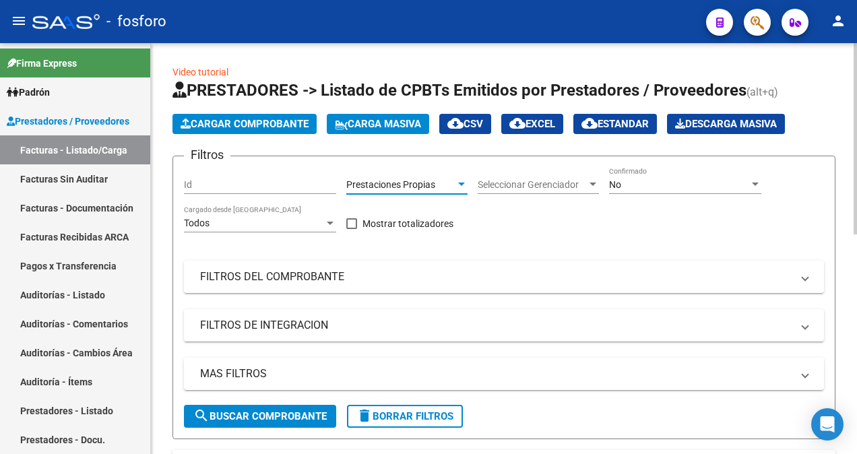
click at [279, 413] on span "search Buscar Comprobante" at bounding box center [259, 416] width 133 height 12
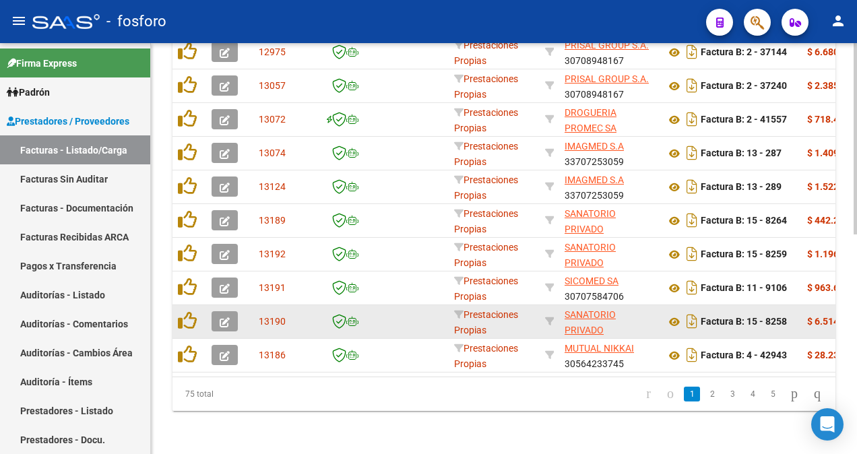
scroll to position [472, 0]
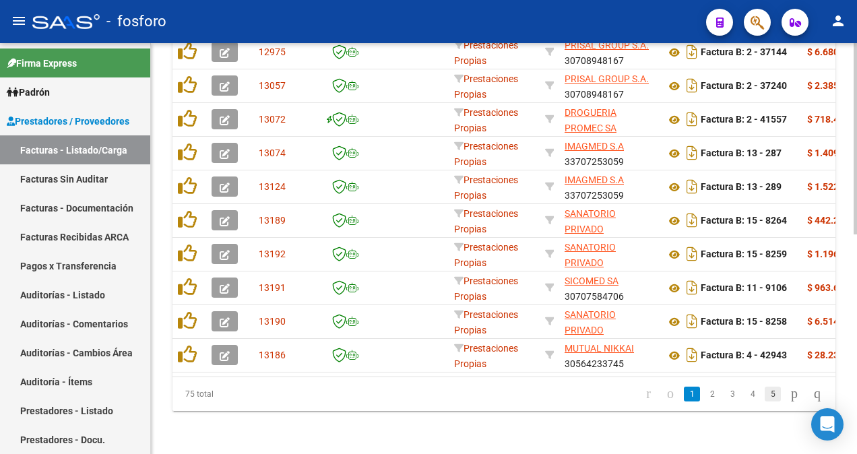
click at [764, 397] on link "5" at bounding box center [772, 394] width 16 height 15
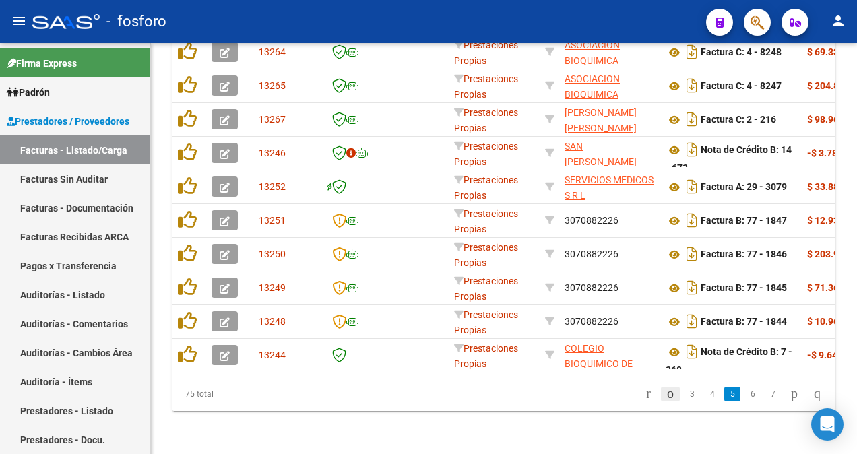
click at [665, 392] on icon "go to previous page" at bounding box center [670, 393] width 11 height 16
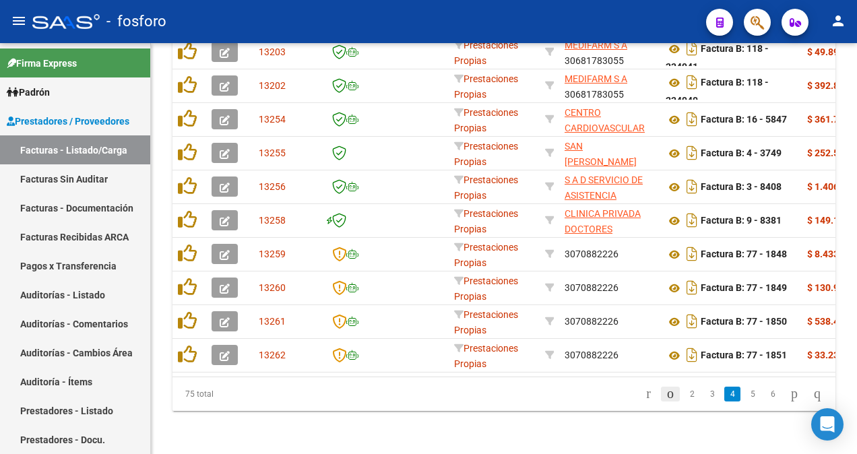
click at [665, 391] on icon "go to previous page" at bounding box center [670, 393] width 11 height 16
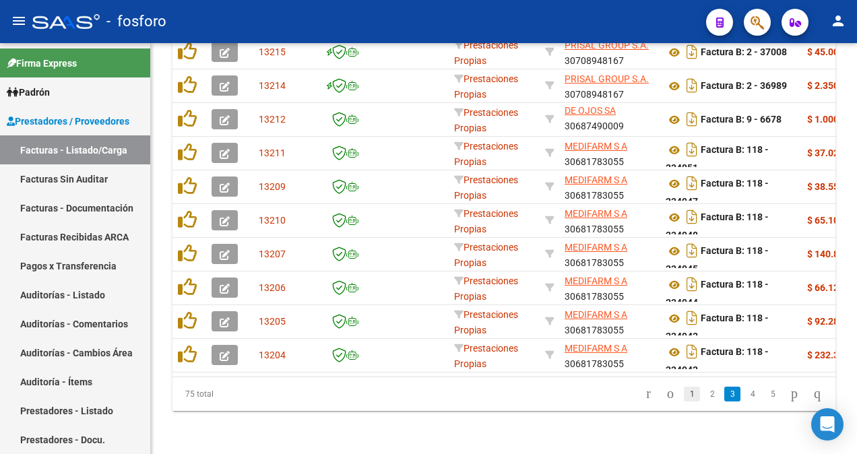
click at [683, 397] on link "1" at bounding box center [691, 394] width 16 height 15
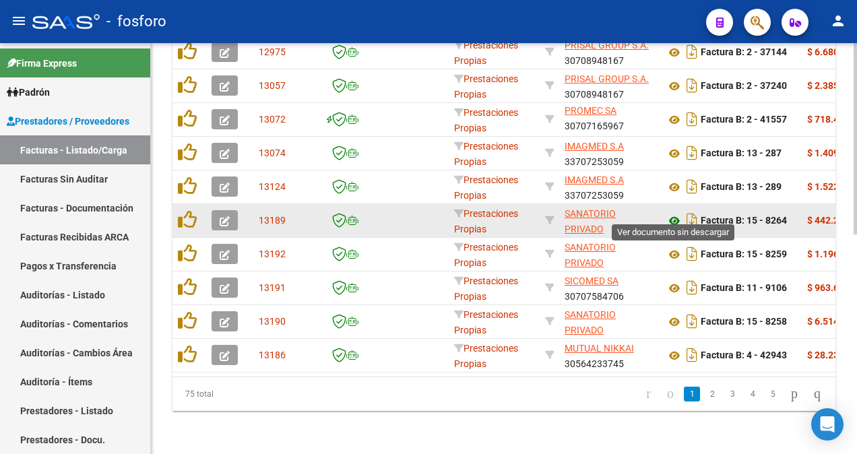
click at [671, 215] on icon at bounding box center [674, 221] width 18 height 16
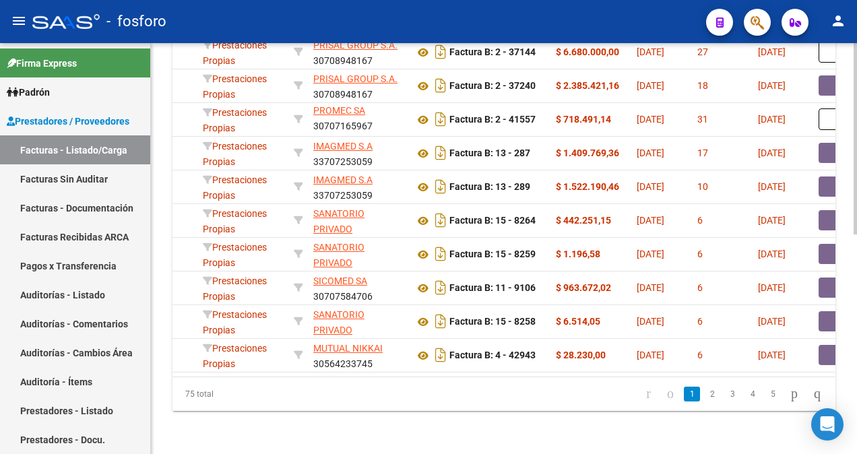
scroll to position [0, 278]
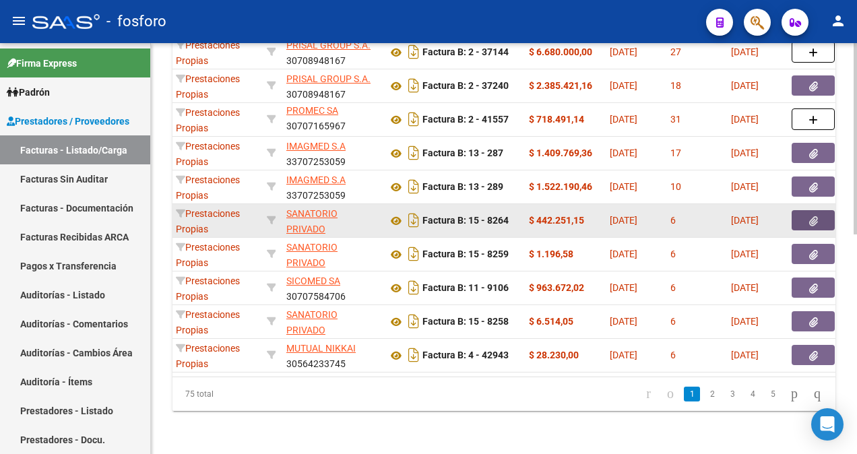
click at [815, 216] on icon "button" at bounding box center [813, 221] width 9 height 10
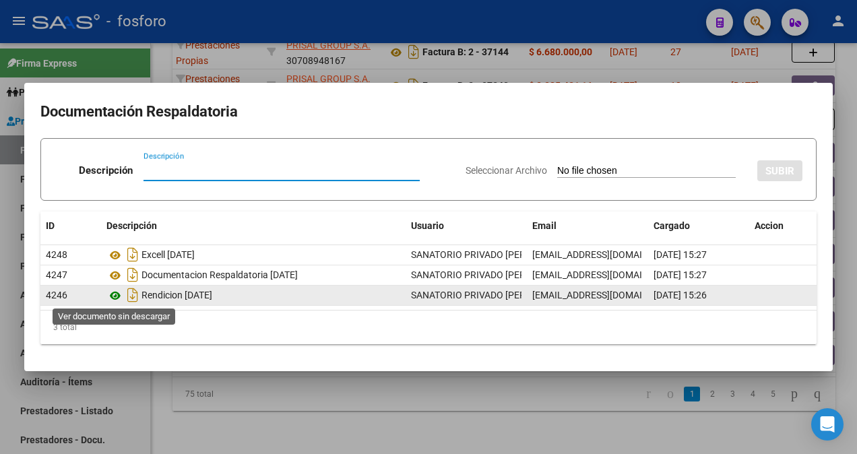
click at [116, 295] on icon at bounding box center [115, 296] width 18 height 16
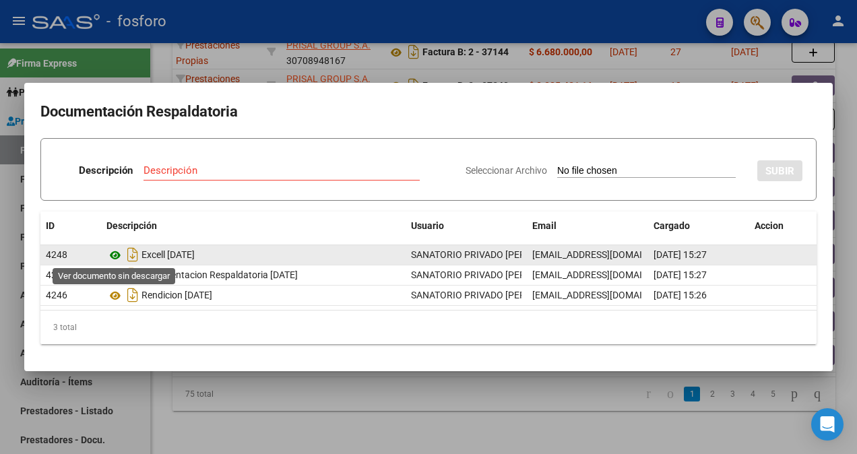
click at [117, 256] on icon at bounding box center [115, 255] width 18 height 16
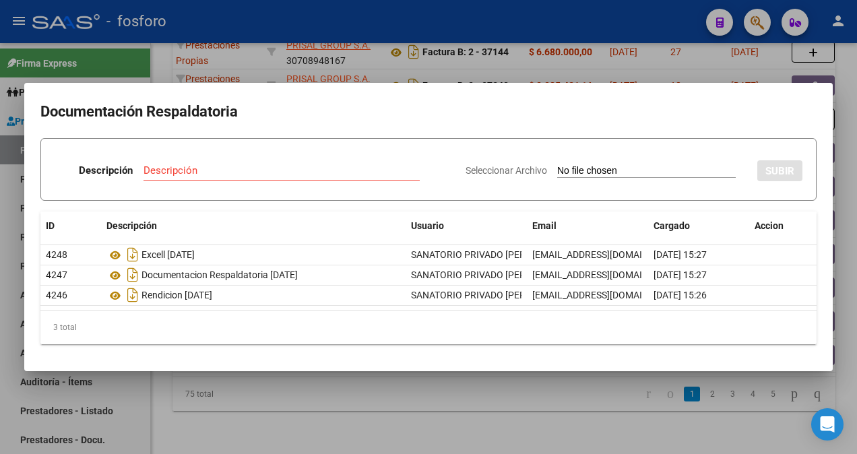
click at [319, 411] on div at bounding box center [428, 227] width 857 height 454
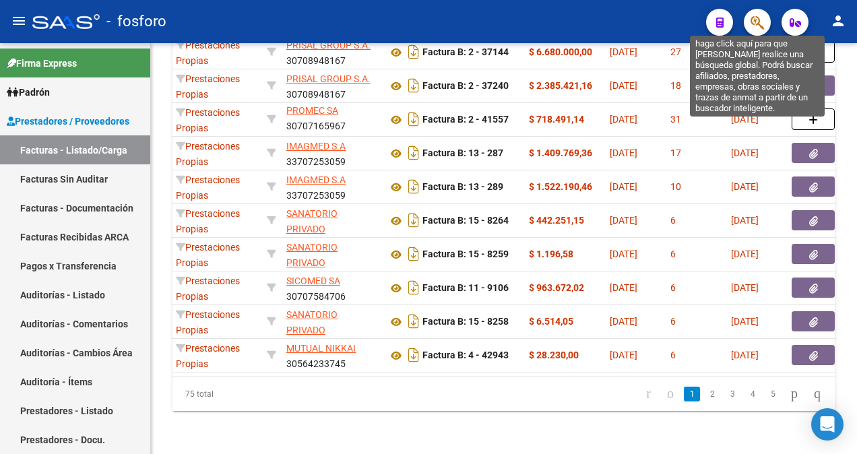
click at [758, 23] on icon "button" at bounding box center [756, 22] width 13 height 15
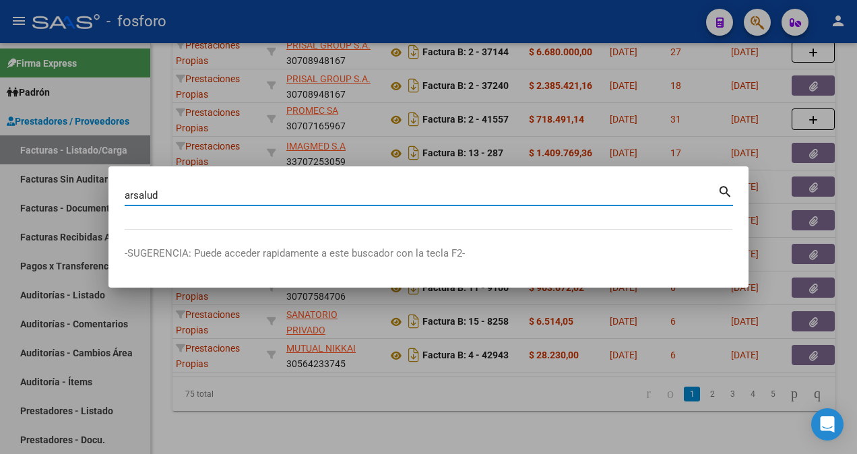
type input "arsalud"
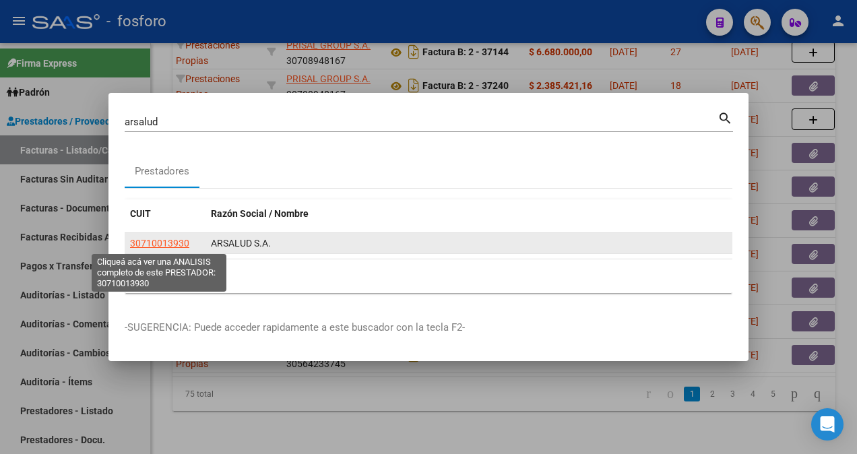
click at [160, 246] on span "30710013930" at bounding box center [159, 243] width 59 height 11
type textarea "30710013930"
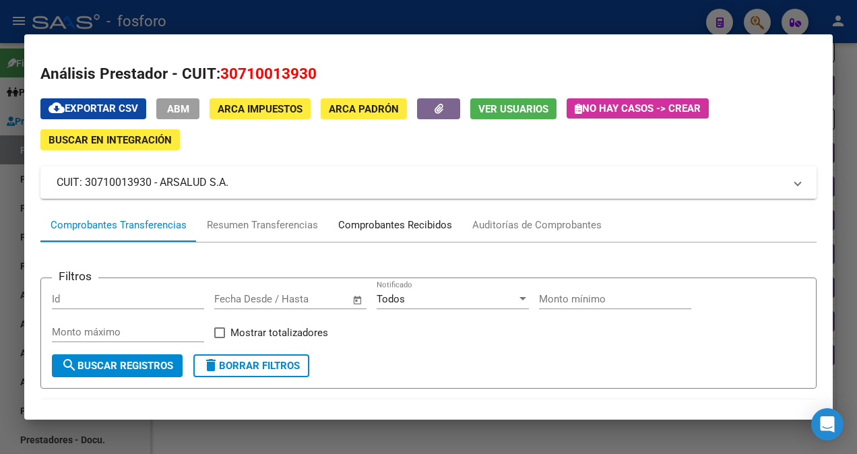
click at [421, 226] on div "Comprobantes Recibidos" at bounding box center [395, 224] width 114 height 15
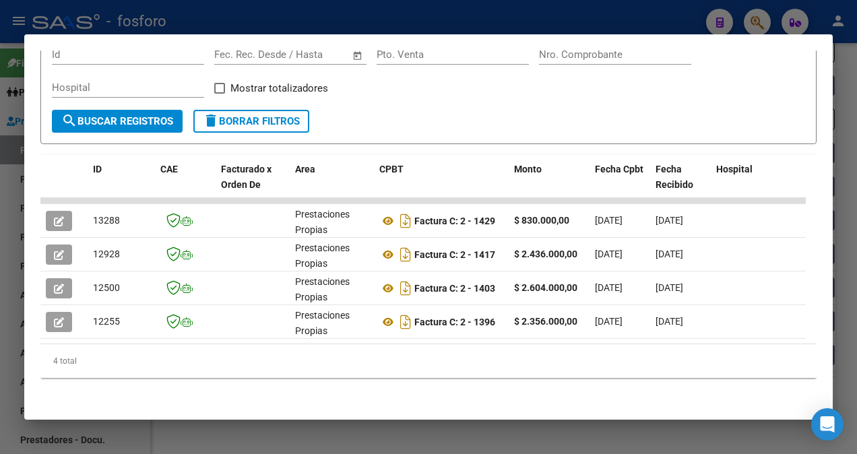
scroll to position [253, 0]
click at [494, 22] on div at bounding box center [428, 227] width 857 height 454
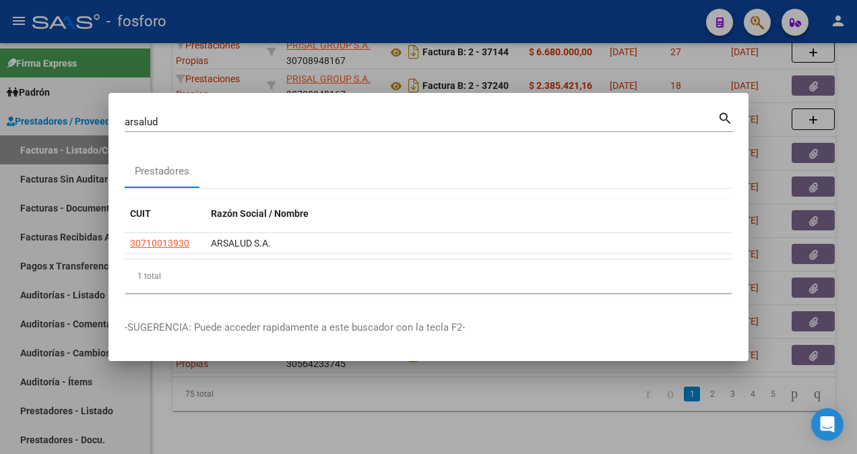
click at [764, 28] on div at bounding box center [428, 227] width 857 height 454
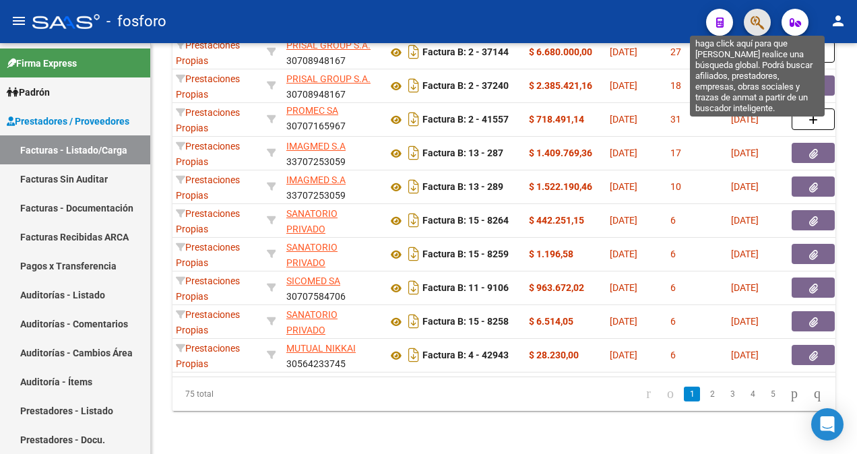
click at [763, 30] on icon "button" at bounding box center [756, 22] width 13 height 15
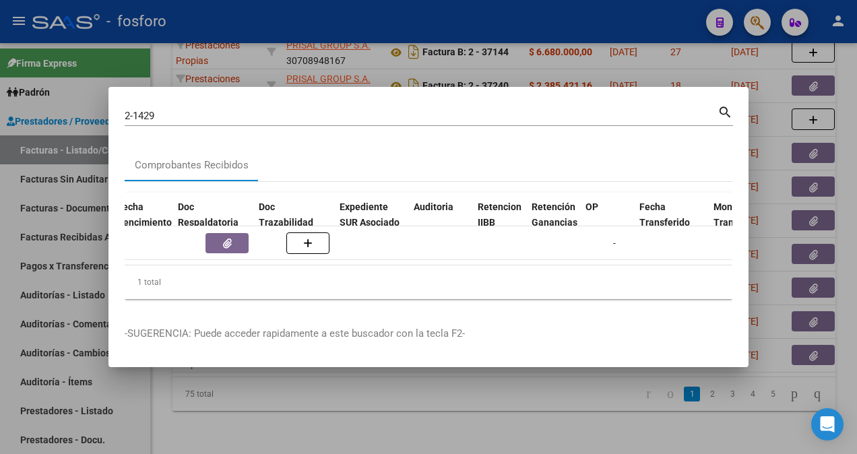
scroll to position [0, 846]
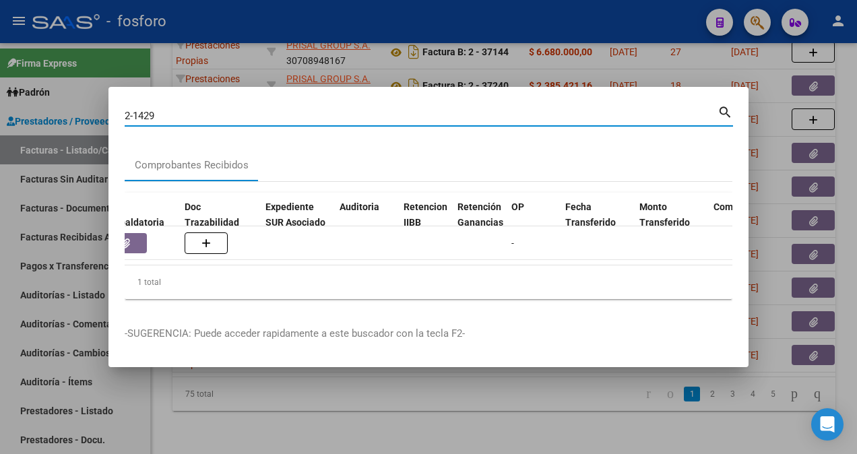
click at [174, 110] on input "2-1429" at bounding box center [421, 116] width 593 height 12
type input "2-1417"
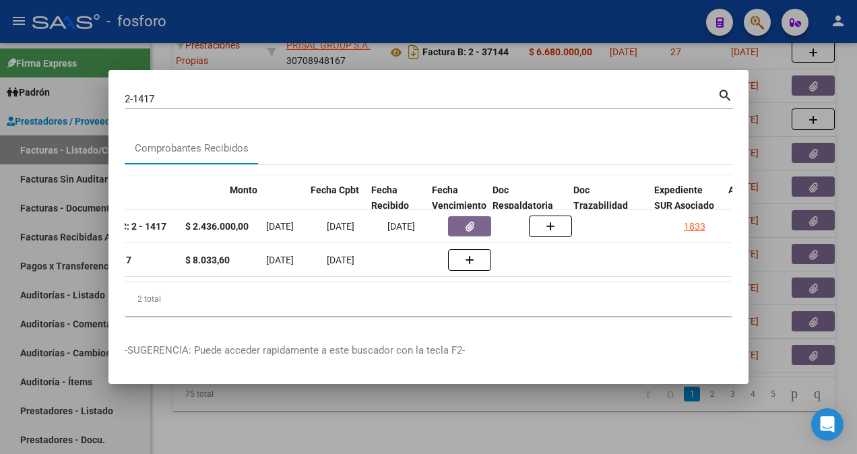
scroll to position [0, 539]
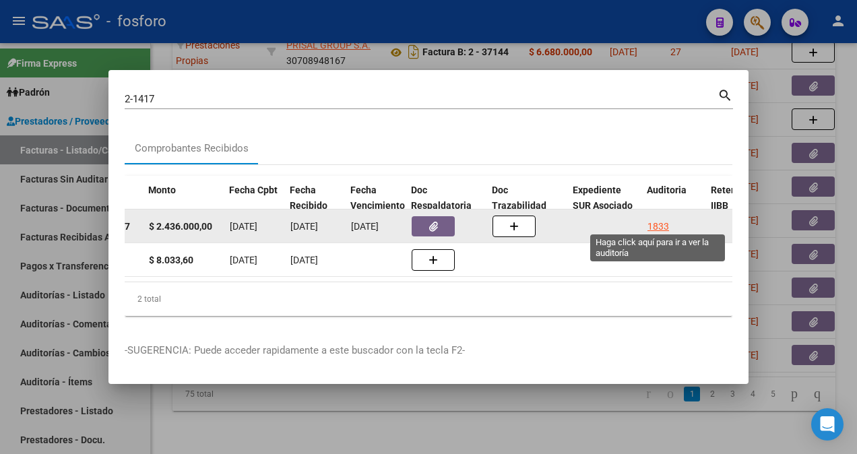
click at [657, 220] on div "1833" at bounding box center [658, 226] width 22 height 15
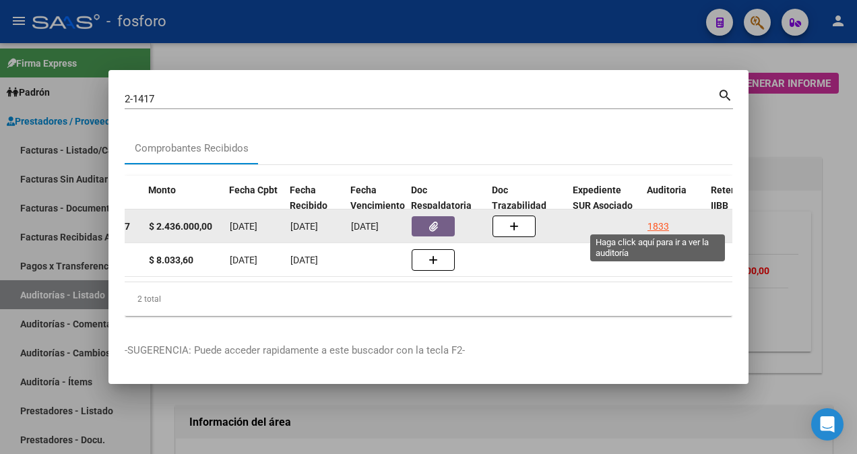
click at [655, 225] on div "1833" at bounding box center [658, 226] width 22 height 15
click at [656, 219] on div "1833" at bounding box center [658, 226] width 22 height 15
click at [657, 222] on div "1833" at bounding box center [658, 226] width 22 height 15
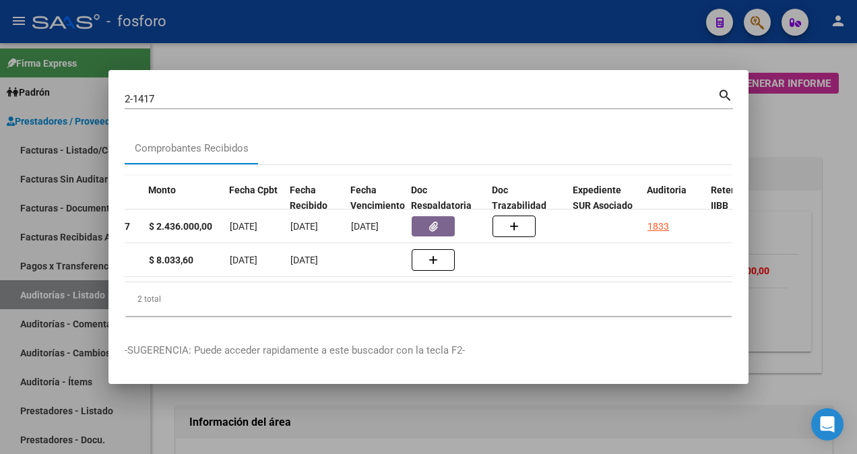
click at [777, 168] on div at bounding box center [428, 227] width 857 height 454
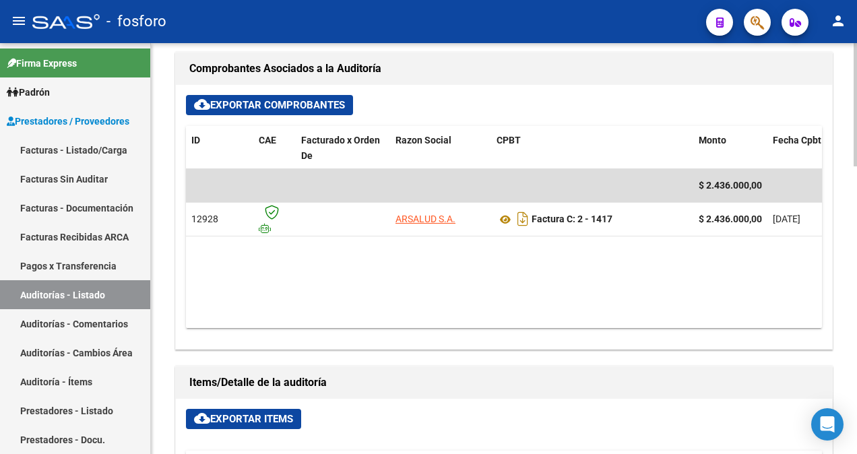
scroll to position [539, 0]
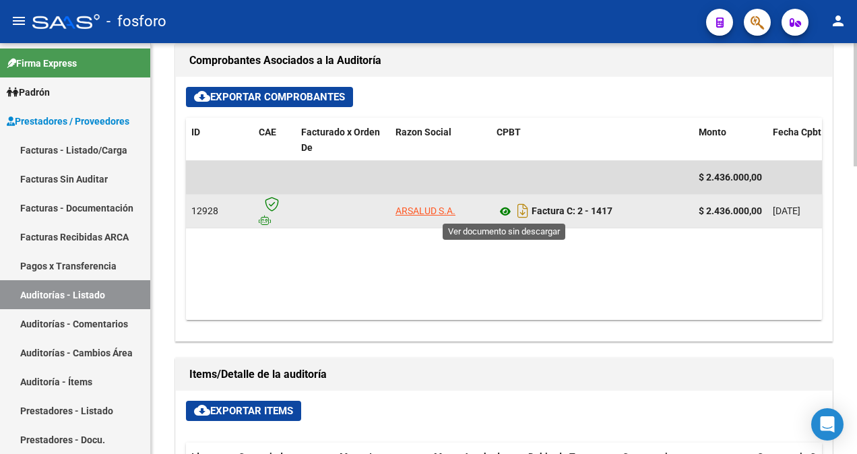
click at [504, 211] on icon at bounding box center [505, 211] width 18 height 16
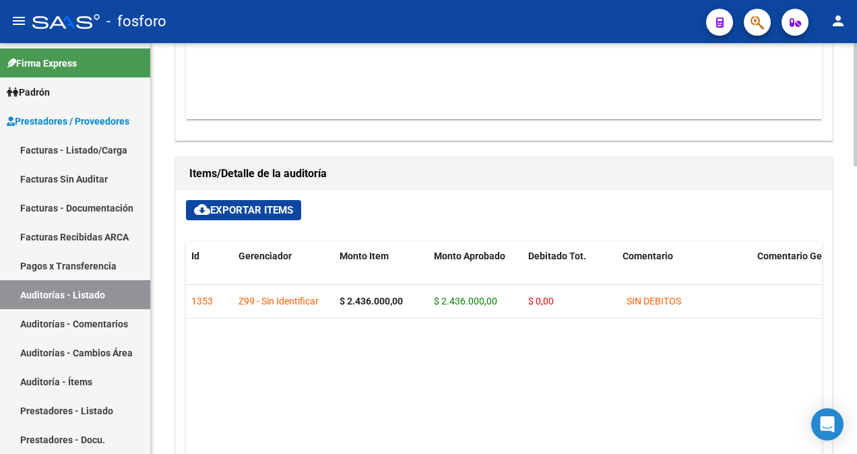
scroll to position [875, 0]
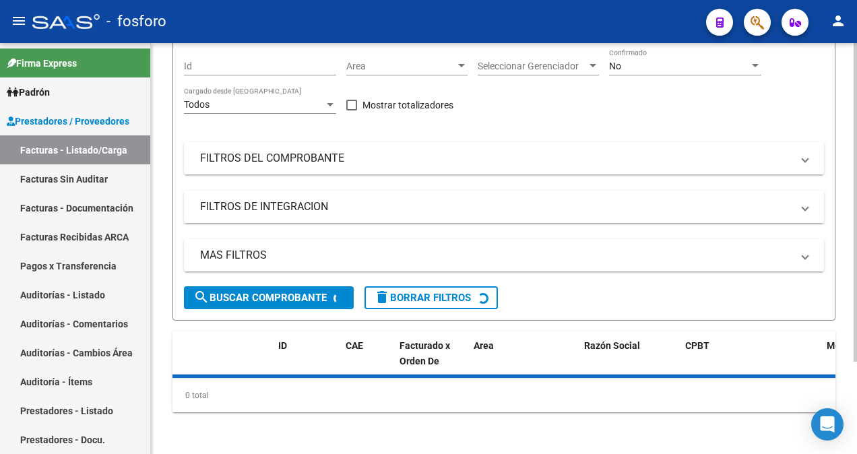
scroll to position [472, 0]
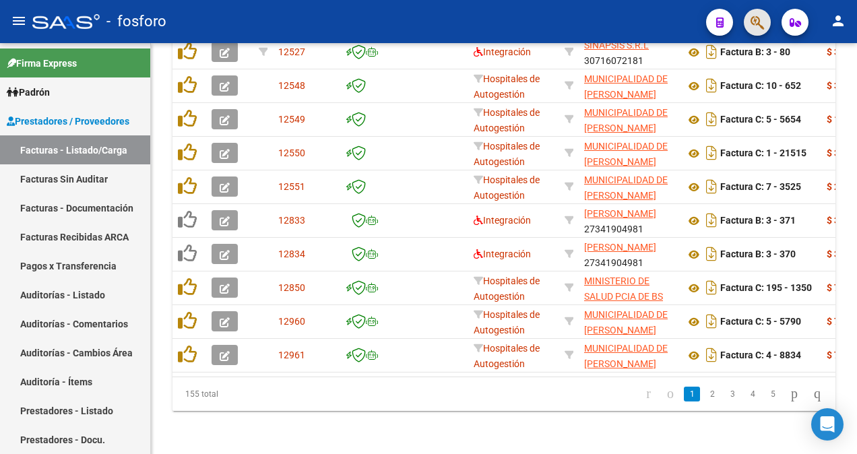
click at [746, 16] on button "button" at bounding box center [756, 22] width 27 height 27
